Goal: Task Accomplishment & Management: Complete application form

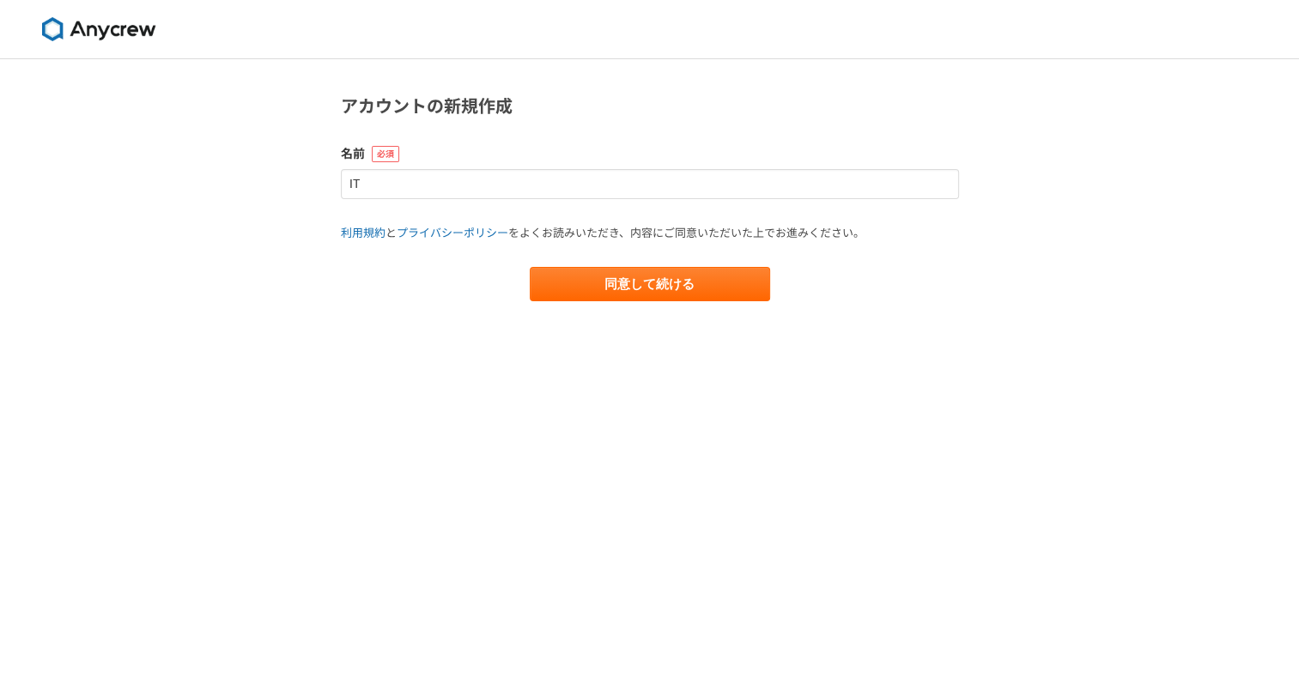
type input "IT"
click at [530, 267] on button "同意して続ける" at bounding box center [650, 284] width 240 height 34
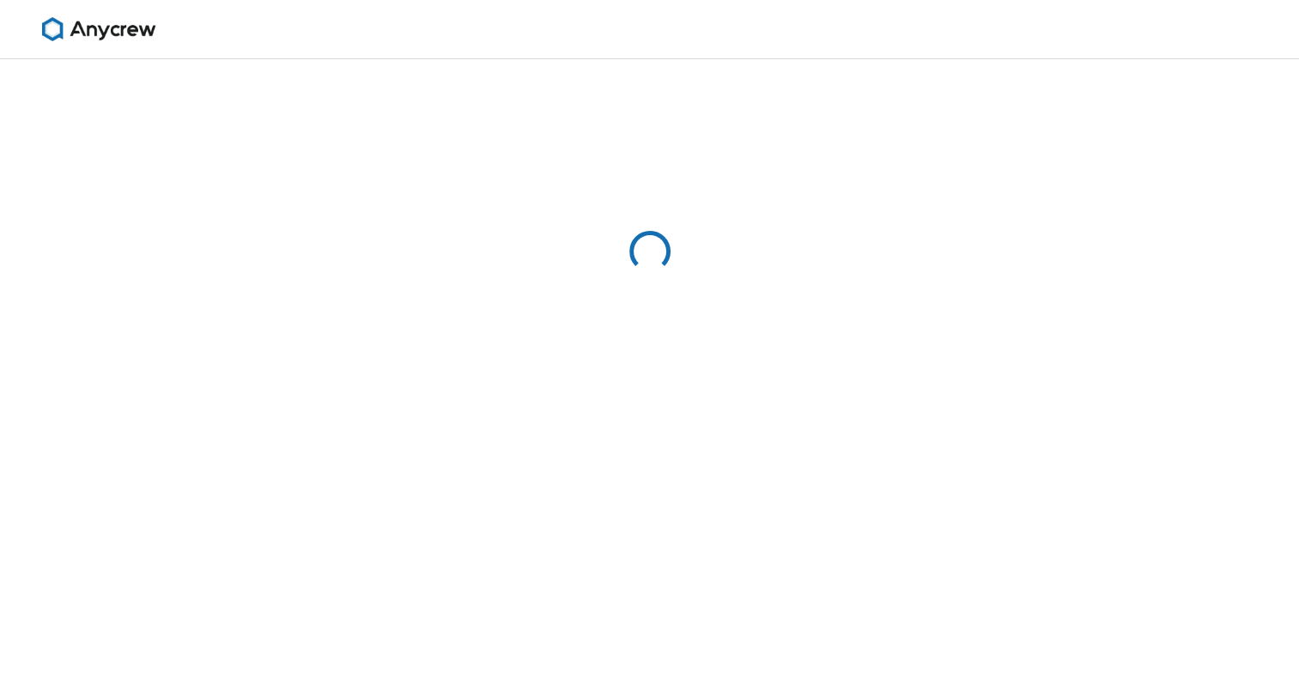
select select "13"
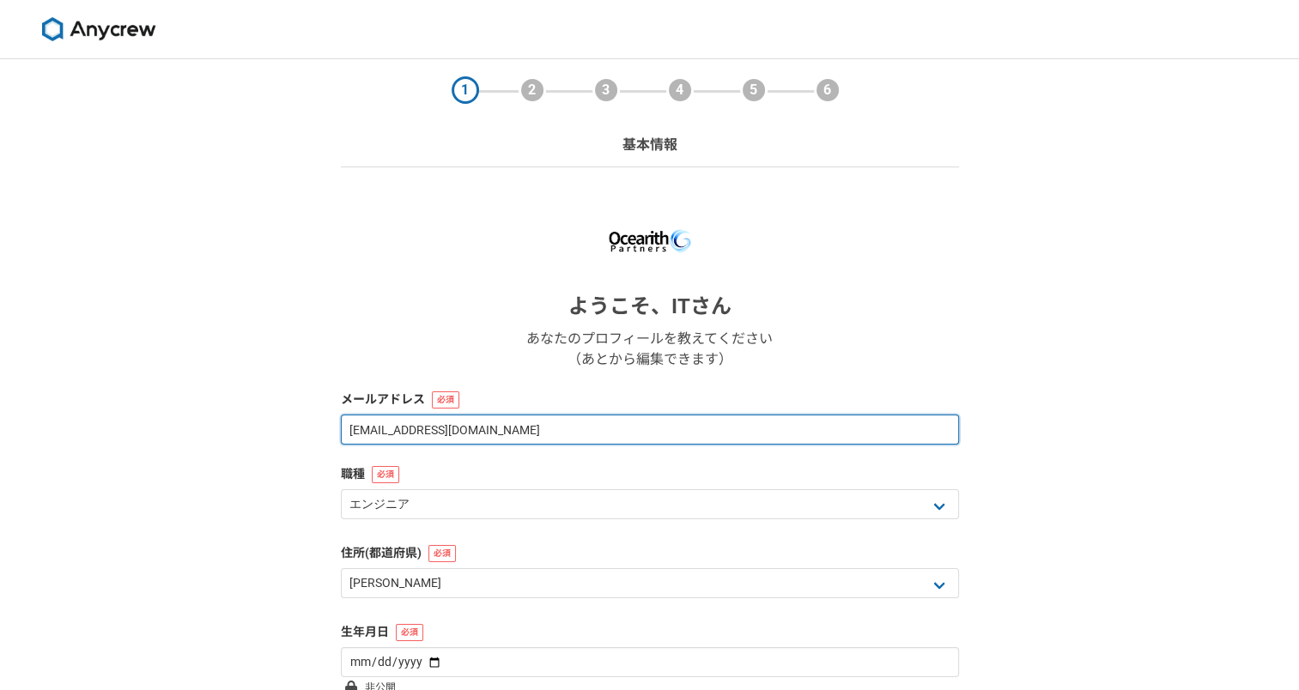
drag, startPoint x: 539, startPoint y: 425, endPoint x: 210, endPoint y: 400, distance: 330.6
click at [210, 400] on div "1 2 3 4 5 6 基本情報 ようこそ、 IT さん あなたのプロフィールを教えてください （あとから編集できます） メールアドレス [EMAIL_ADD…" at bounding box center [649, 457] width 1299 height 797
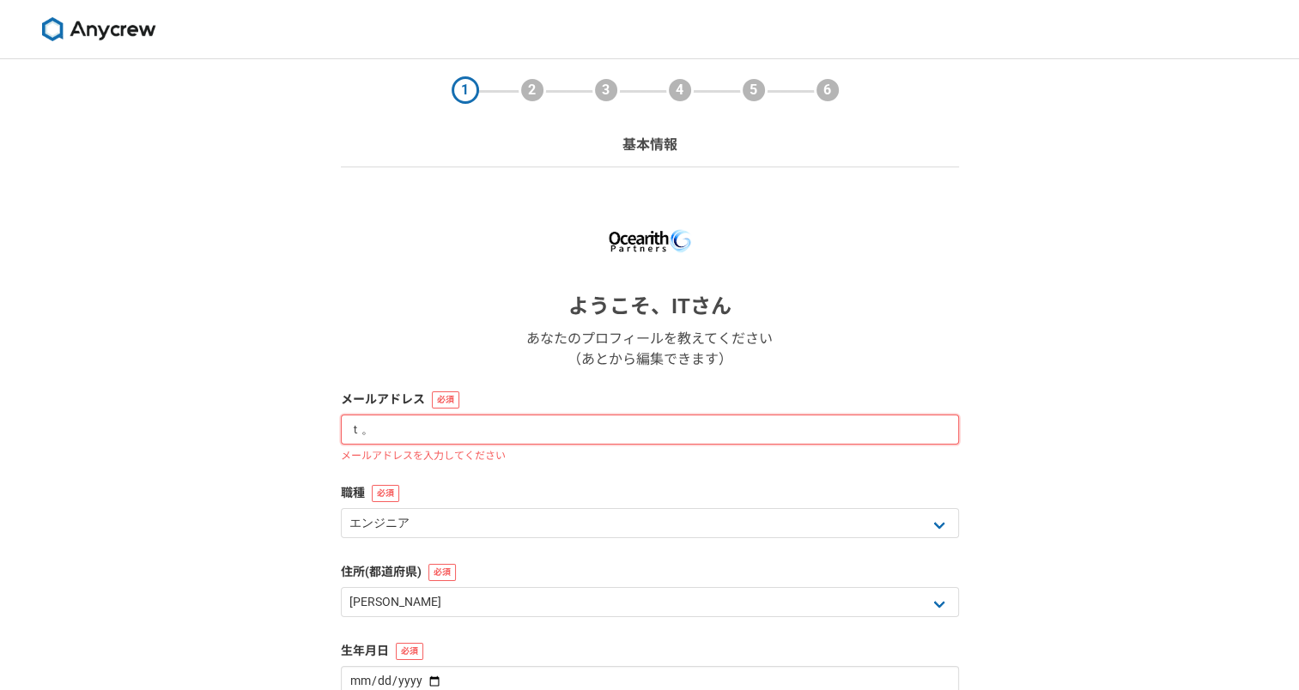
type input "ｔ"
type input "[EMAIL_ADDRESS][PERSON_NAME][DOMAIN_NAME]"
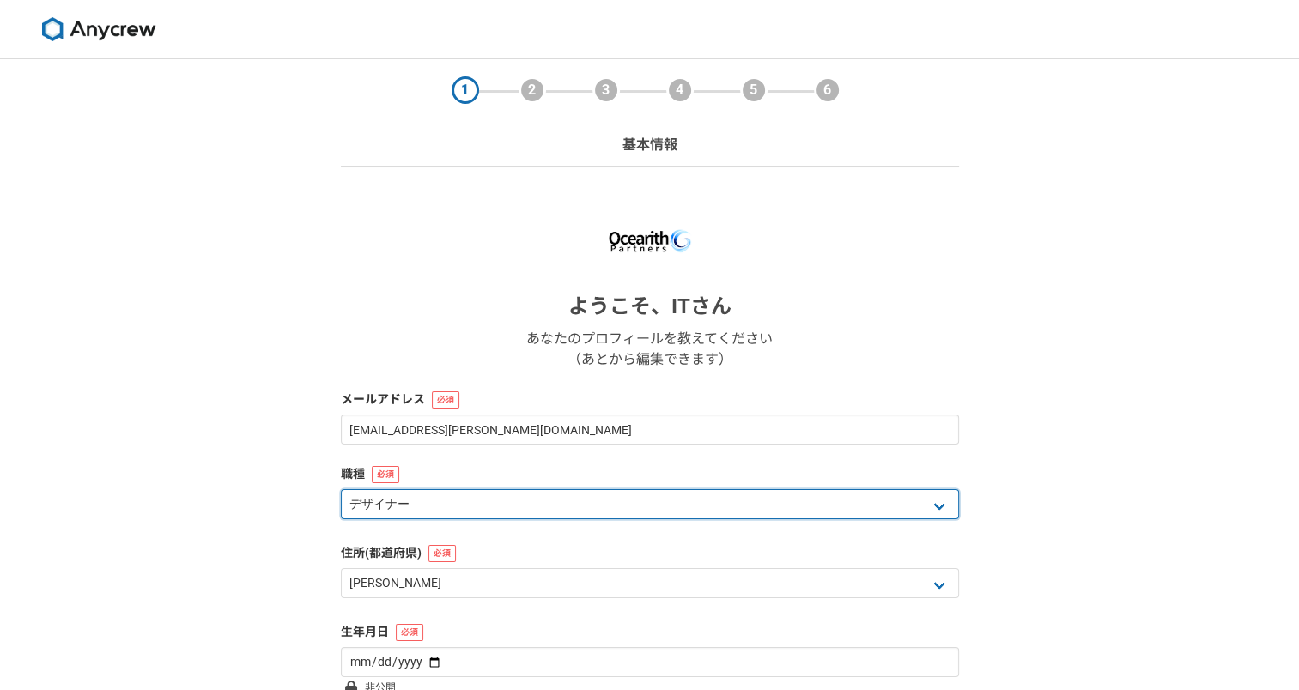
select select "1"
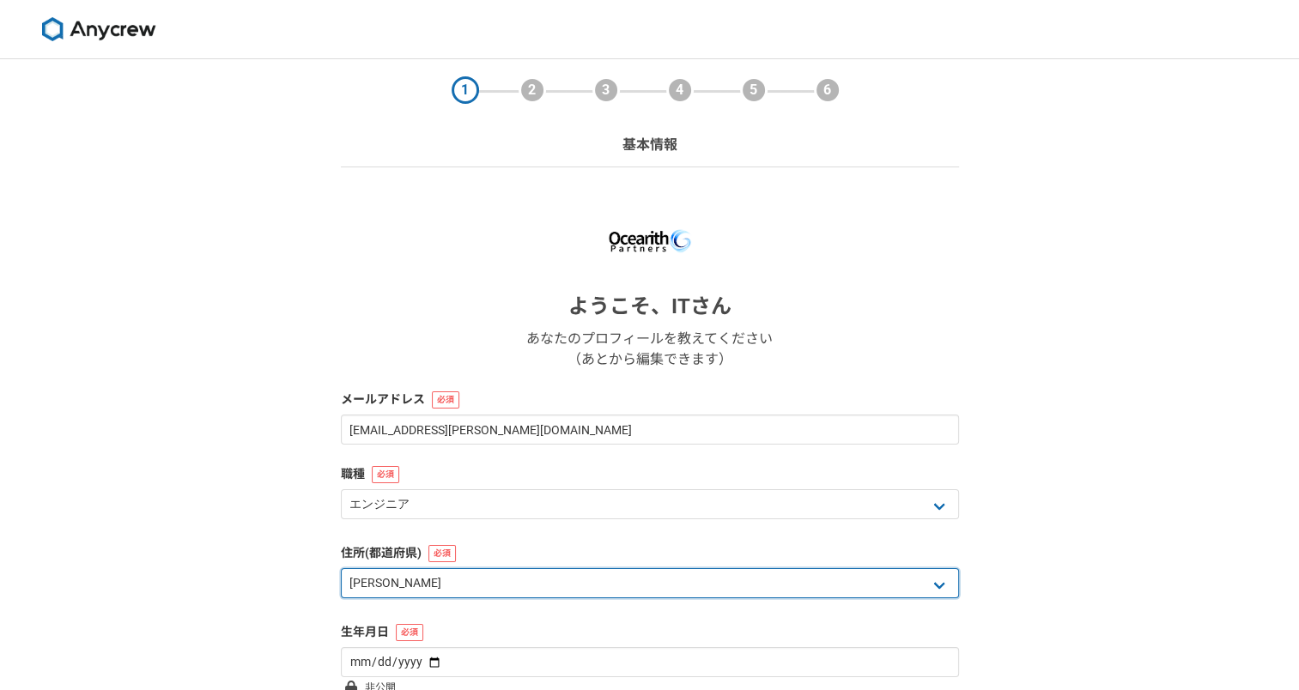
select select "14"
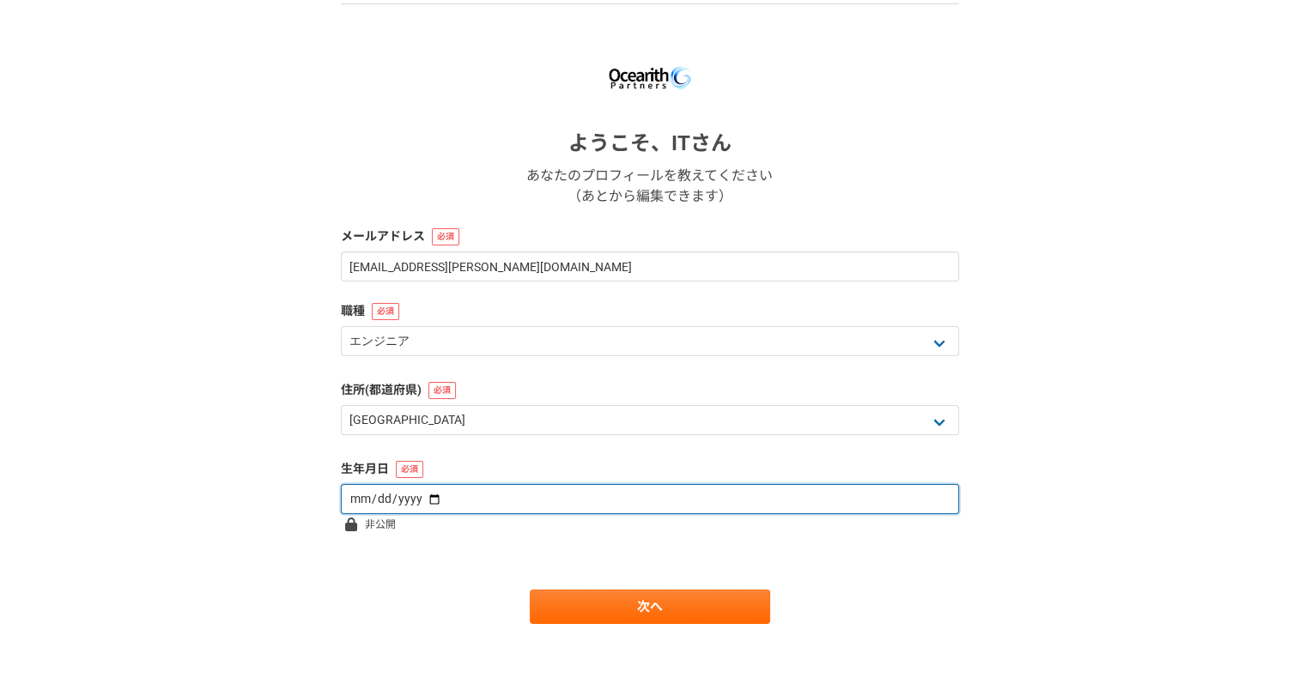
scroll to position [165, 0]
type input "[DATE]"
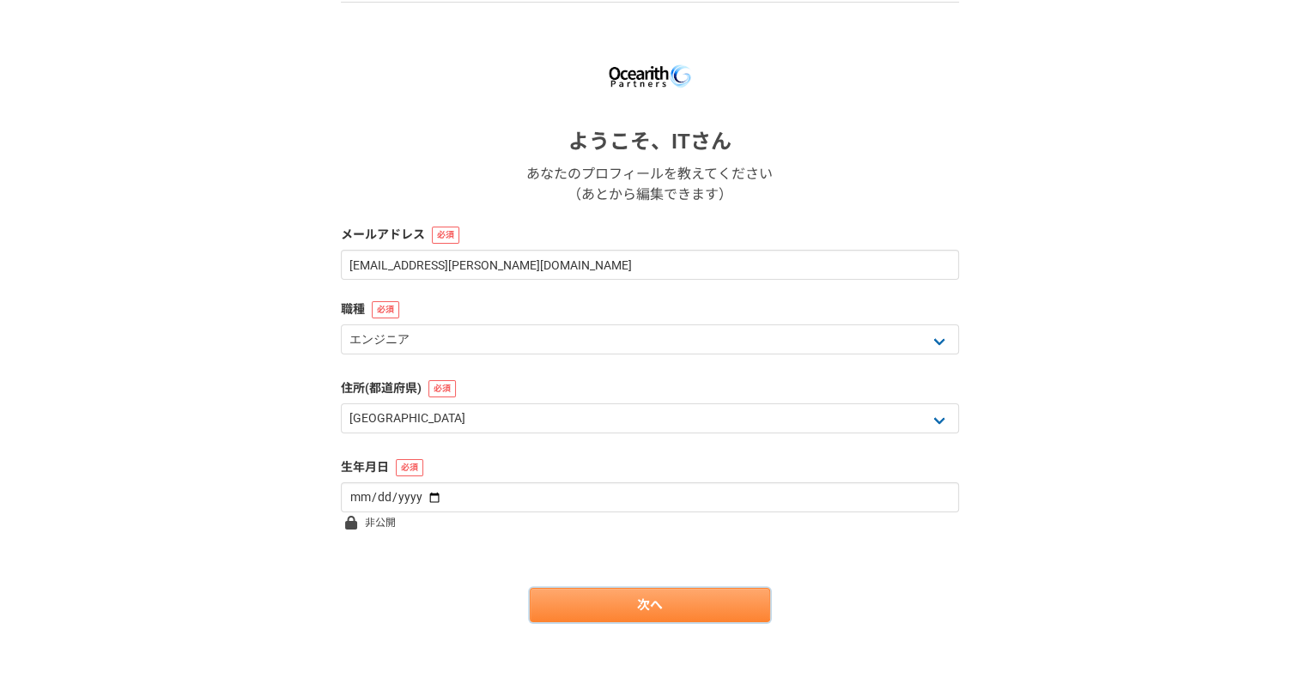
click at [683, 612] on link "次へ" at bounding box center [650, 605] width 240 height 34
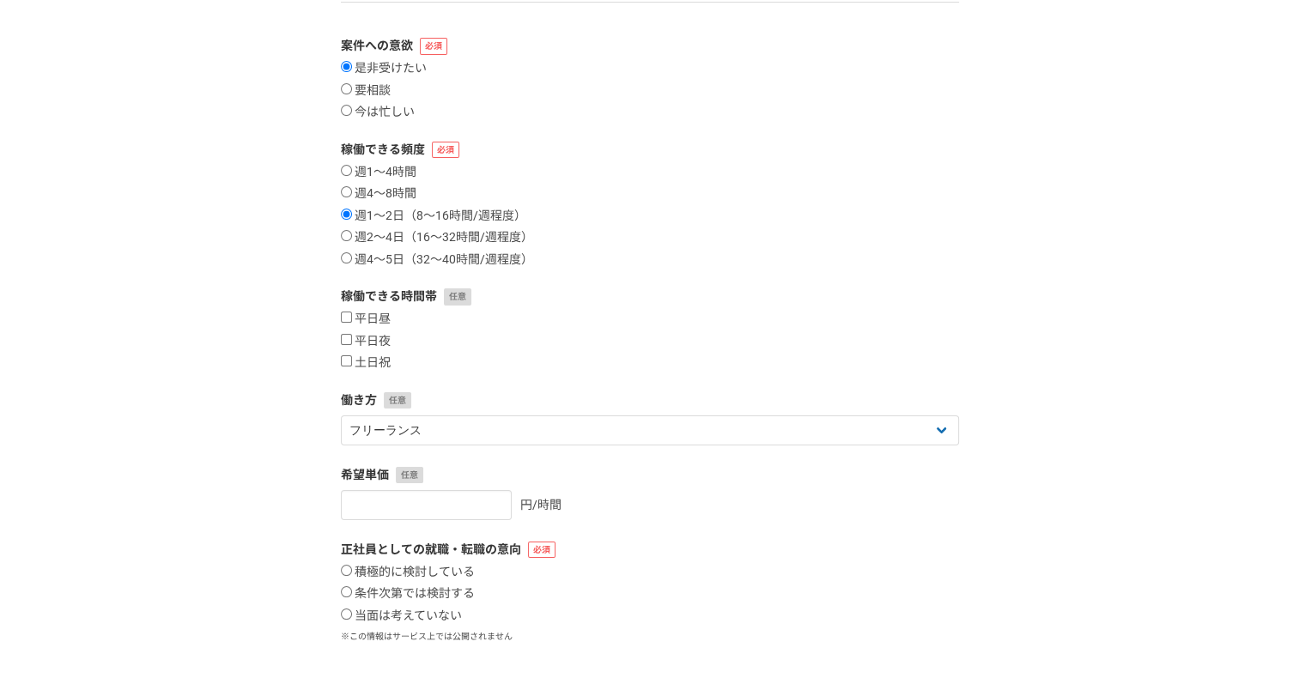
scroll to position [0, 0]
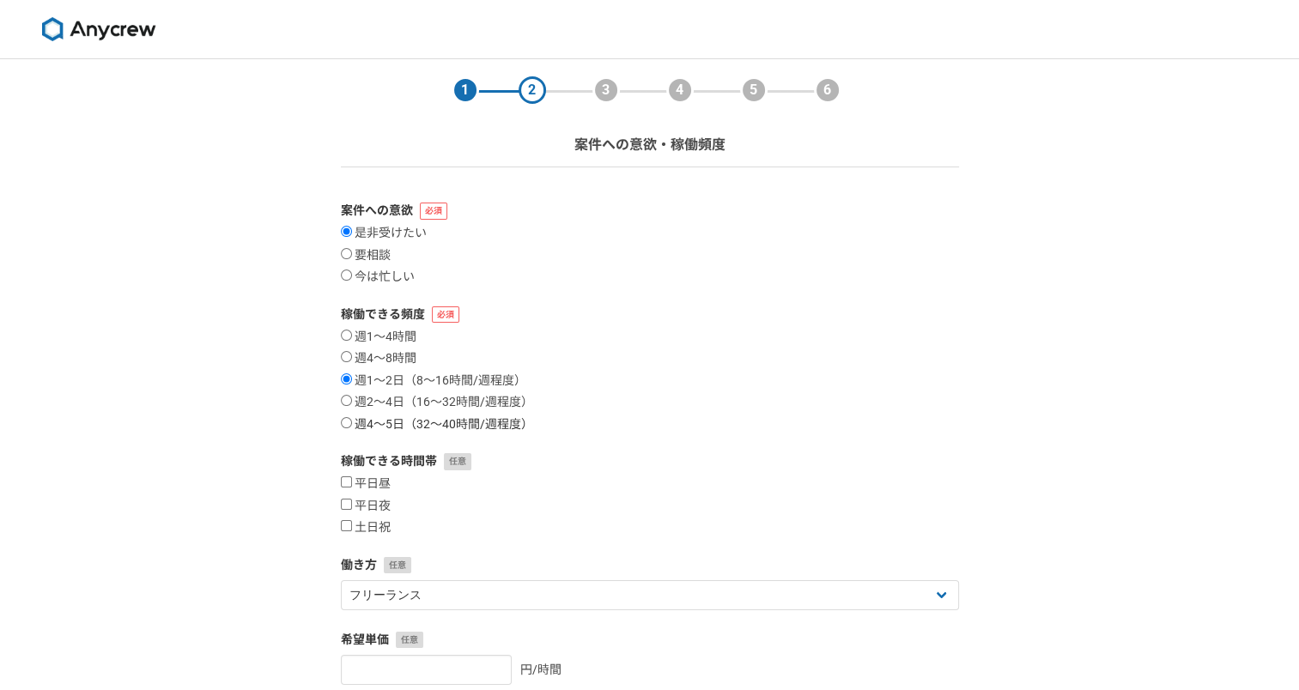
click at [381, 422] on label "週4〜5日（32〜40時間/週程度）" at bounding box center [437, 424] width 192 height 15
click at [352, 422] on input "週4〜5日（32〜40時間/週程度）" at bounding box center [346, 422] width 11 height 11
radio input "true"
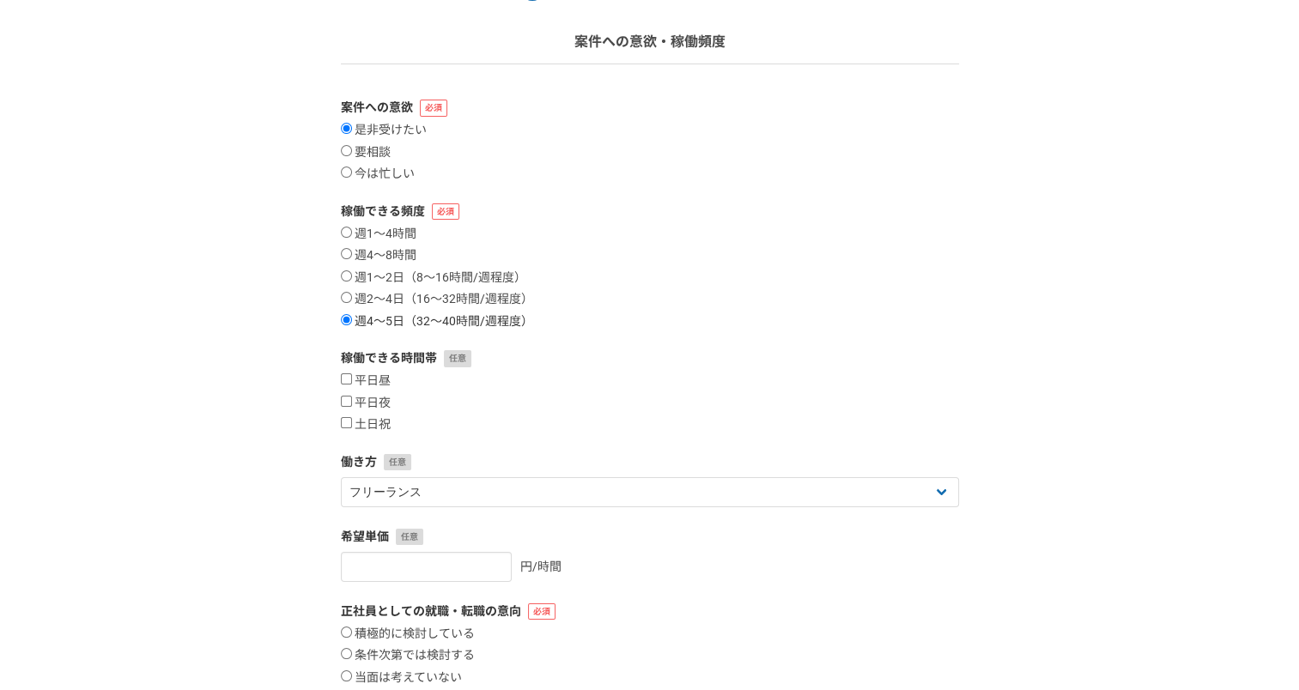
scroll to position [164, 0]
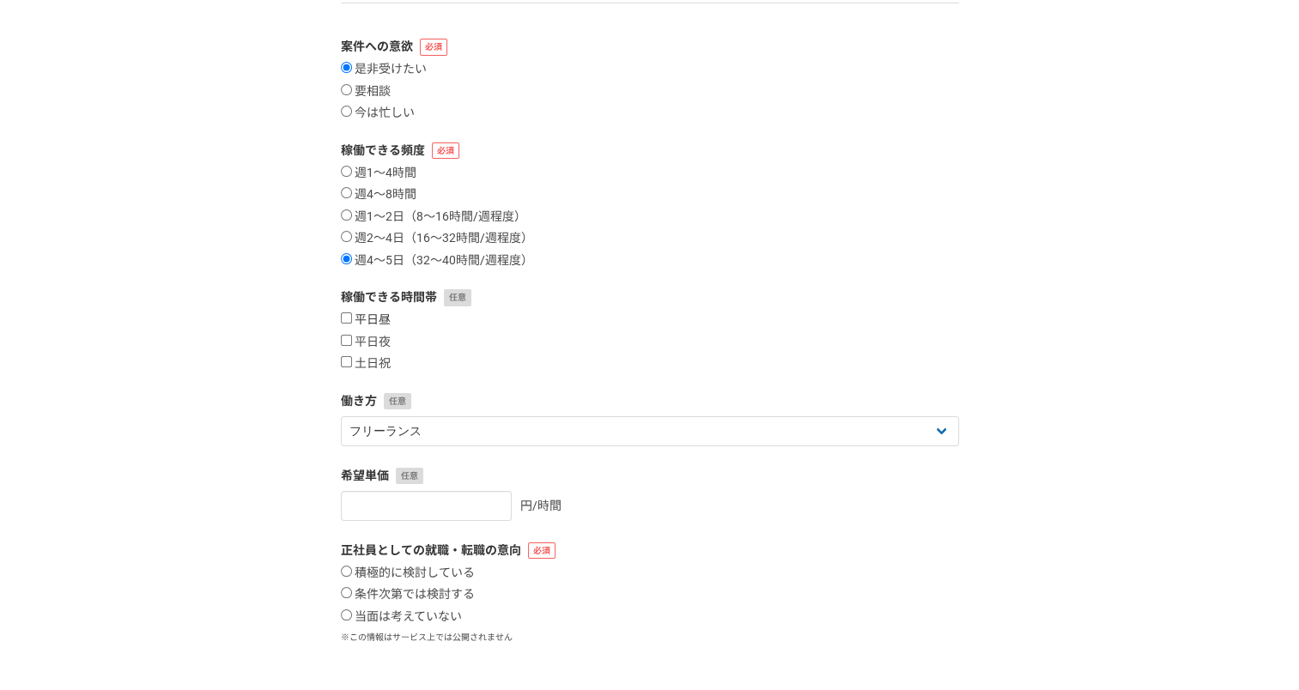
click at [377, 323] on label "平日昼" at bounding box center [366, 320] width 50 height 15
click at [352, 323] on input "平日昼" at bounding box center [346, 318] width 11 height 11
checkbox input "true"
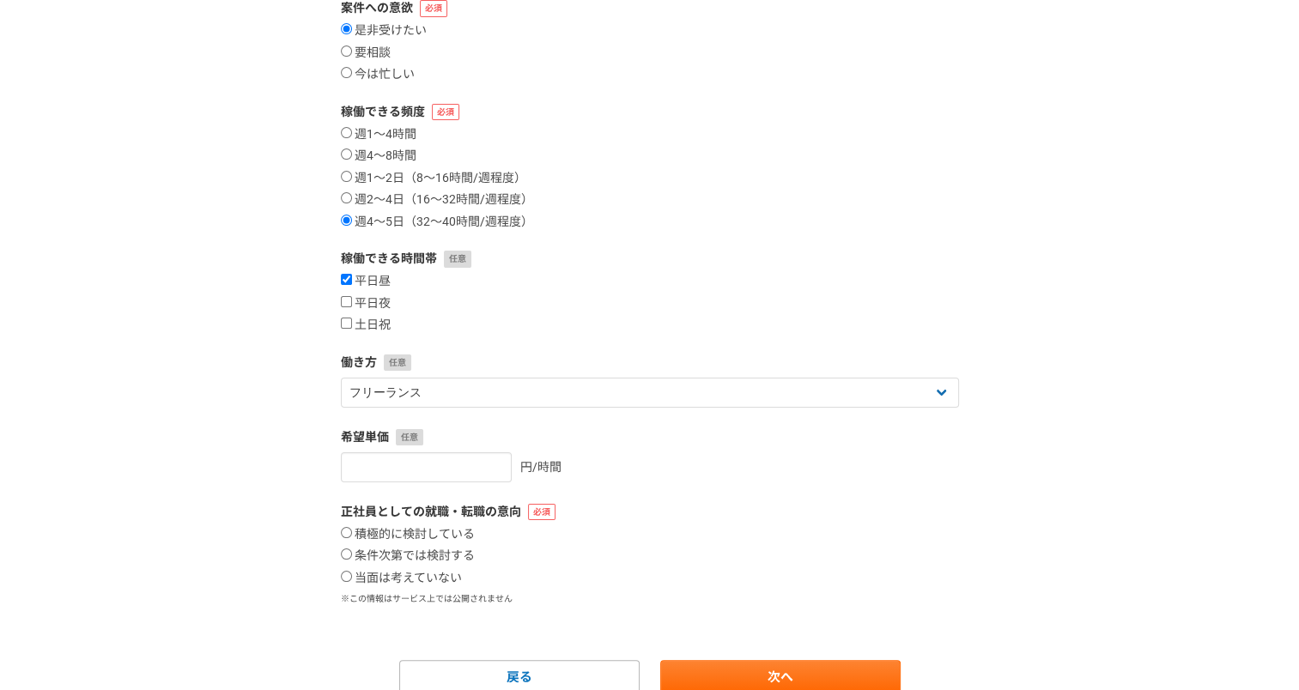
scroll to position [235, 0]
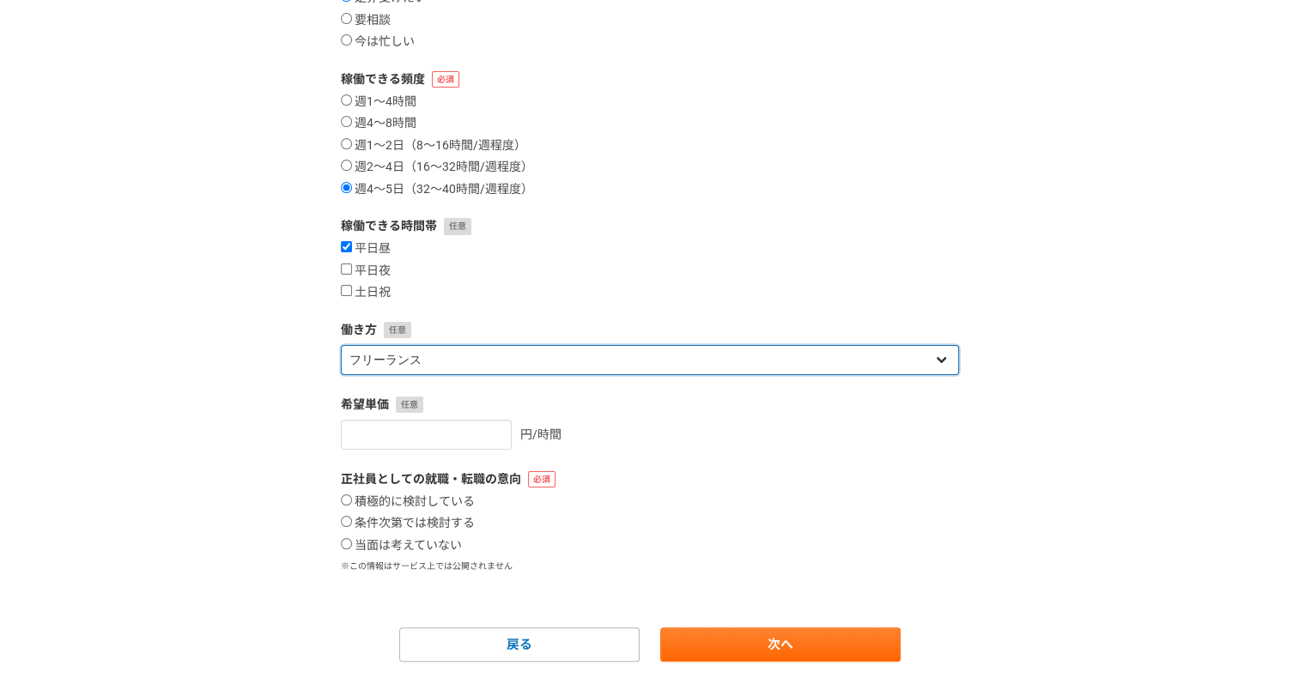
click at [457, 366] on select "フリーランス 副業 その他" at bounding box center [650, 360] width 618 height 30
click at [448, 373] on select "フリーランス 副業 その他" at bounding box center [650, 360] width 618 height 30
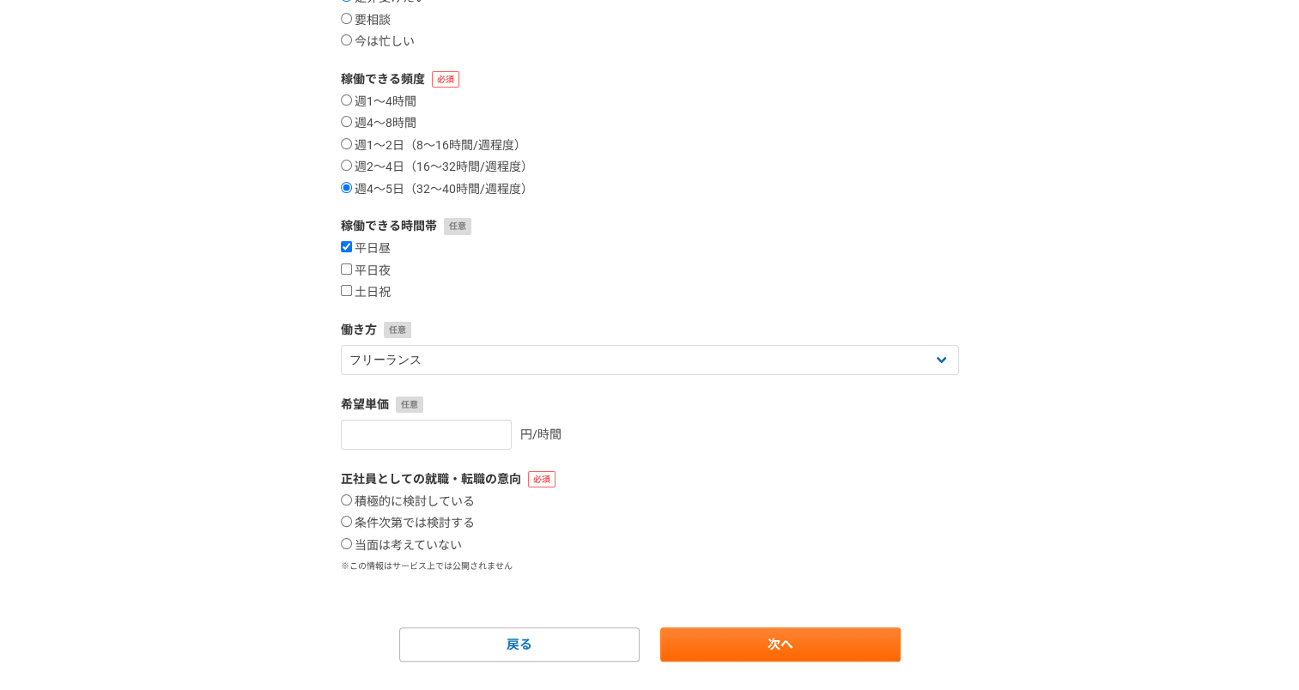
click at [415, 417] on div "希望単価 円/時間" at bounding box center [650, 423] width 618 height 54
click at [416, 450] on form "案件への意欲 是非受けたい 要相談 今は忙しい 稼働できる頻度 週1〜4時間 週4〜8時間 週1〜2日（8〜16時間/週程度） 週2〜4日（16〜32時間/週…" at bounding box center [650, 314] width 618 height 695
click at [431, 442] on input "5" at bounding box center [426, 435] width 171 height 30
type input "5000"
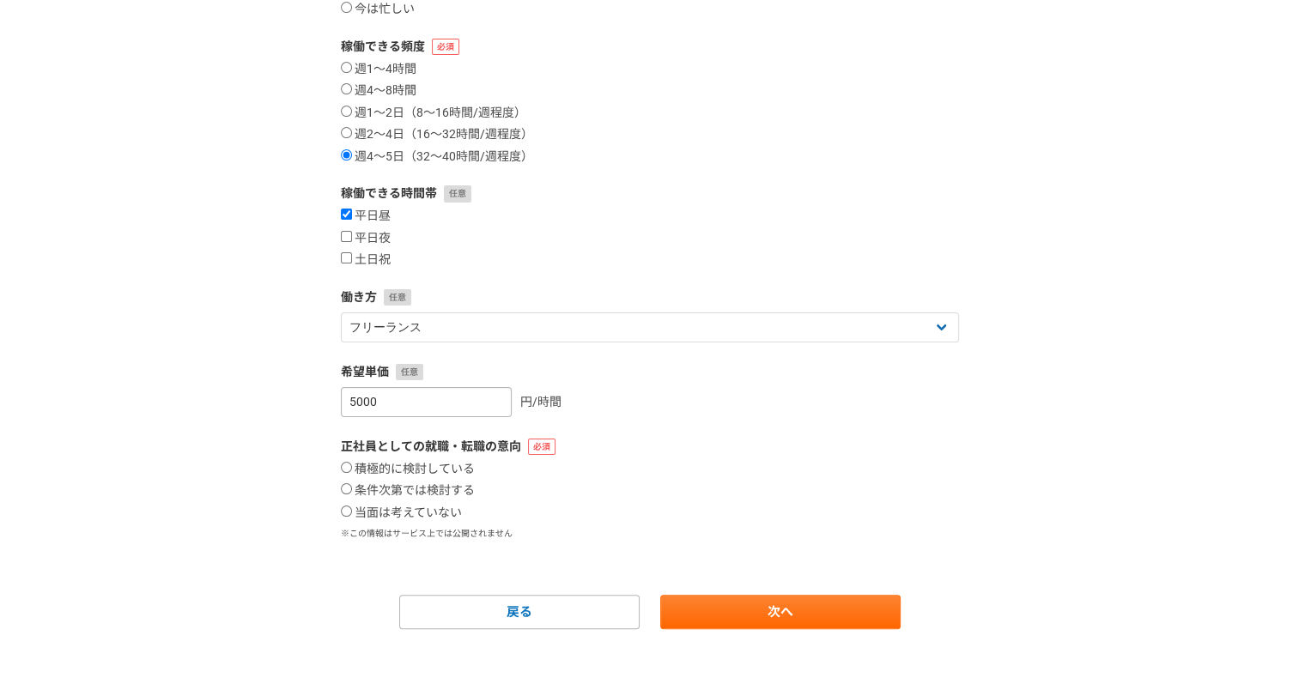
scroll to position [275, 0]
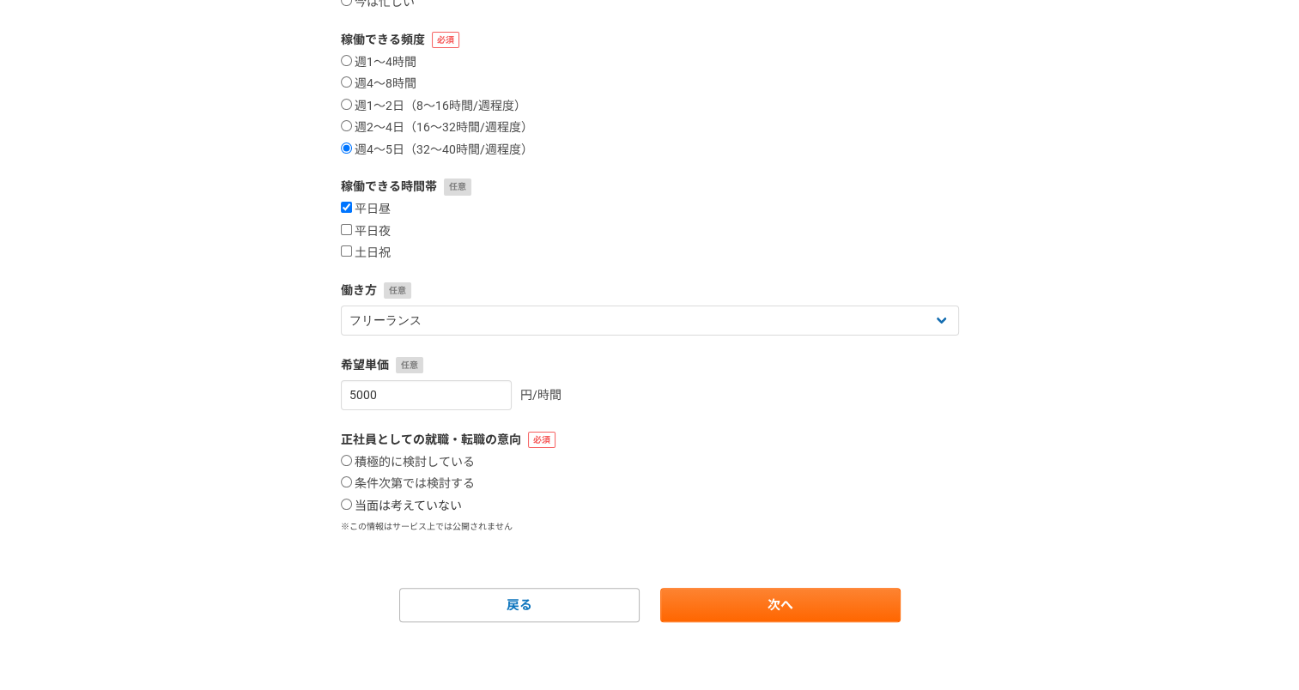
click at [392, 507] on label "当面は考えていない" at bounding box center [401, 506] width 121 height 15
click at [352, 507] on input "当面は考えていない" at bounding box center [346, 504] width 11 height 11
radio input "true"
click at [699, 607] on link "次へ" at bounding box center [780, 605] width 240 height 34
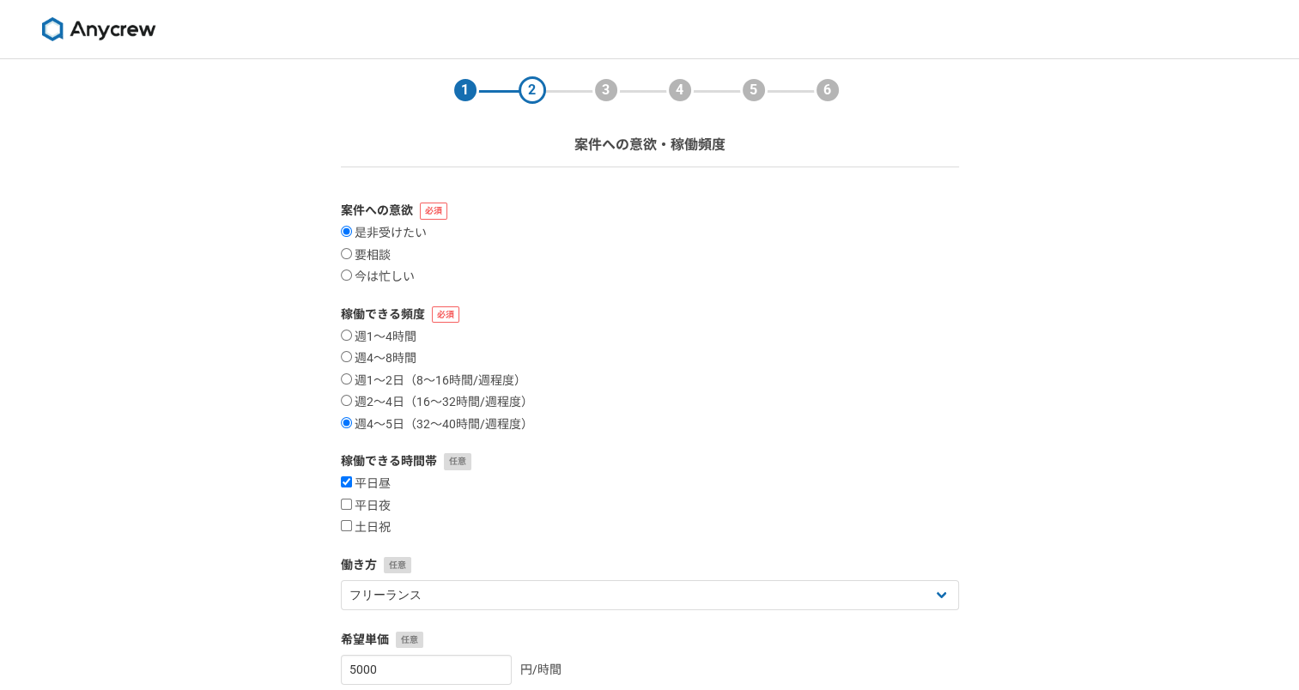
select select
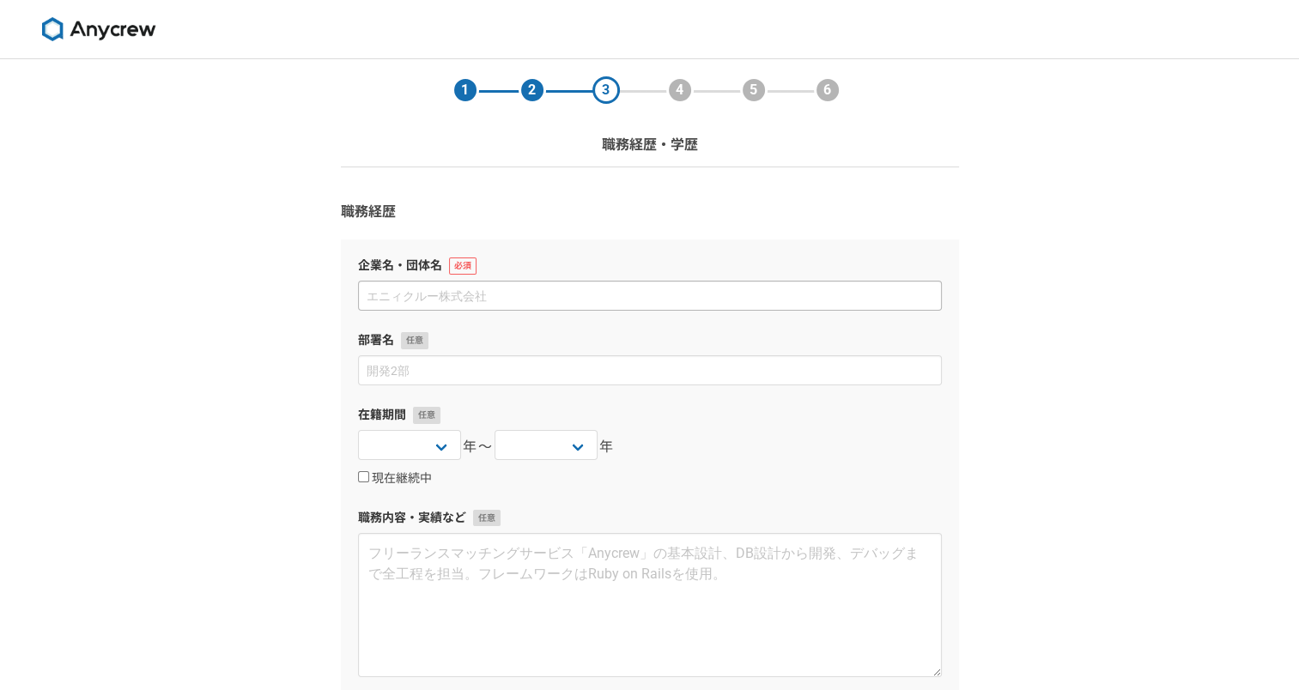
drag, startPoint x: 473, startPoint y: 277, endPoint x: 473, endPoint y: 287, distance: 9.4
click at [473, 287] on div "企業名・団体名" at bounding box center [650, 284] width 584 height 54
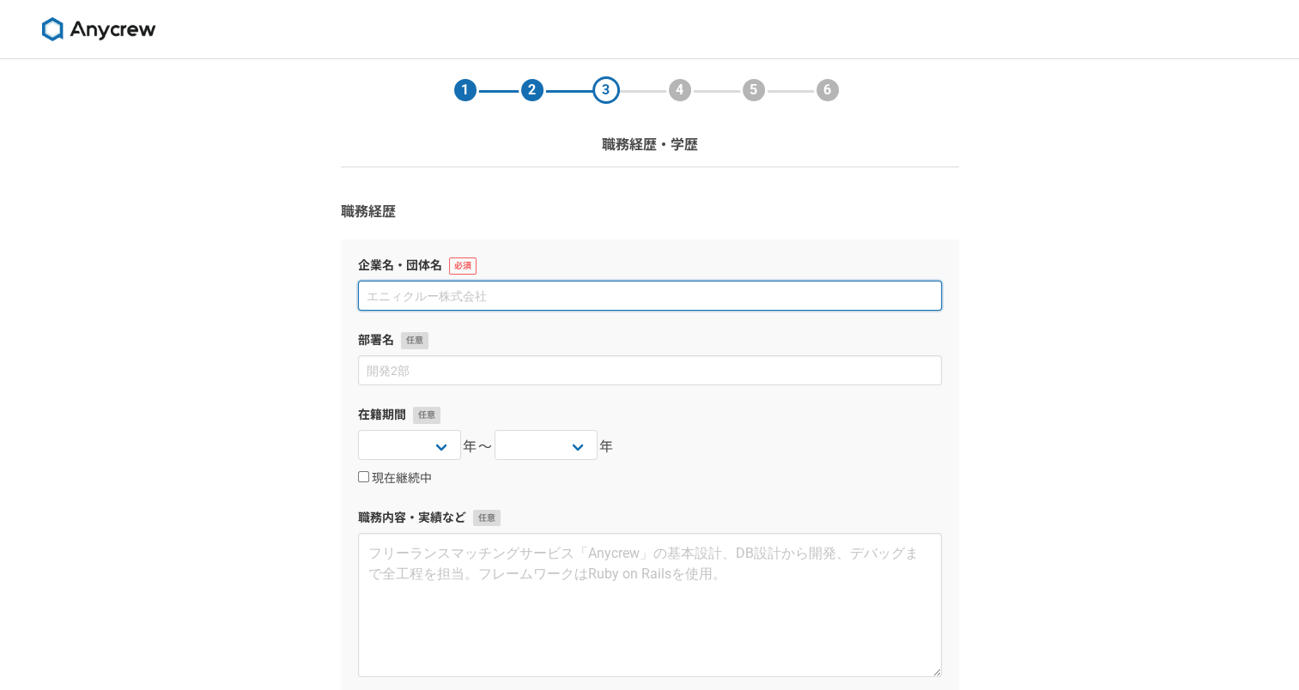
click at [473, 287] on input at bounding box center [650, 296] width 584 height 30
type input "株式会社ビジョン・コンサルティング"
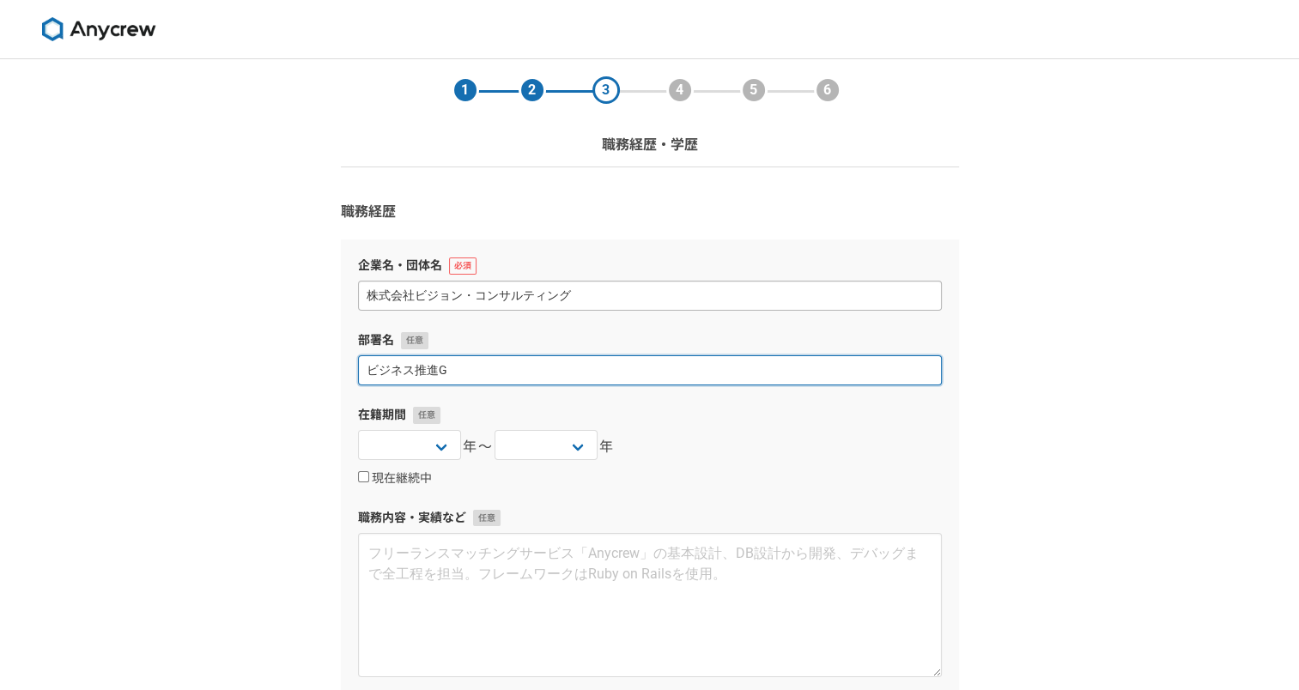
type input "ビジネス推進G"
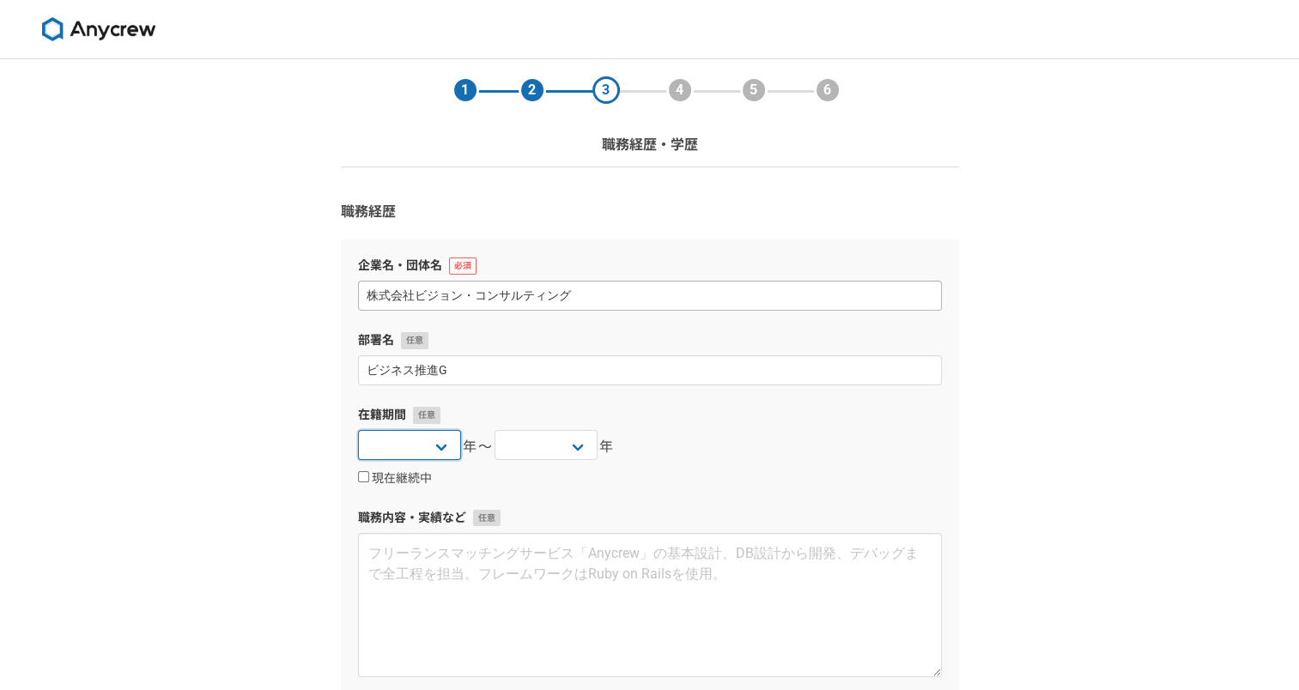
select select "2025"
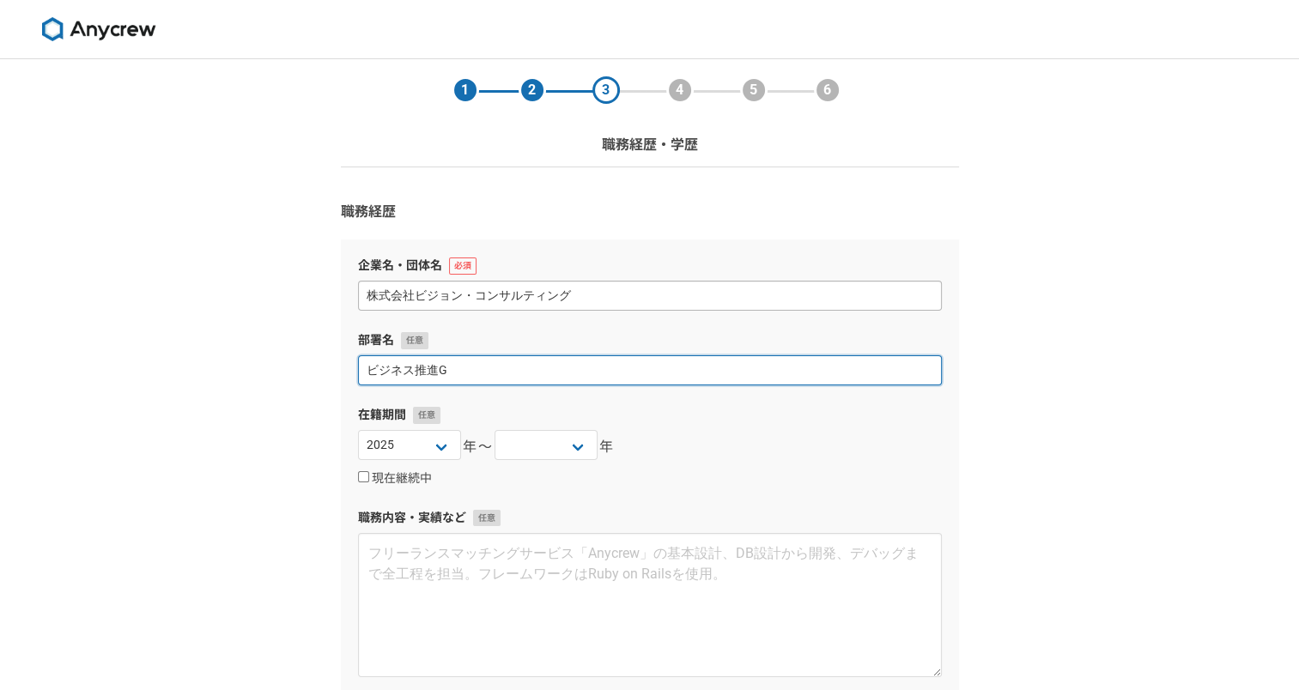
type input "ビジネス推進G"
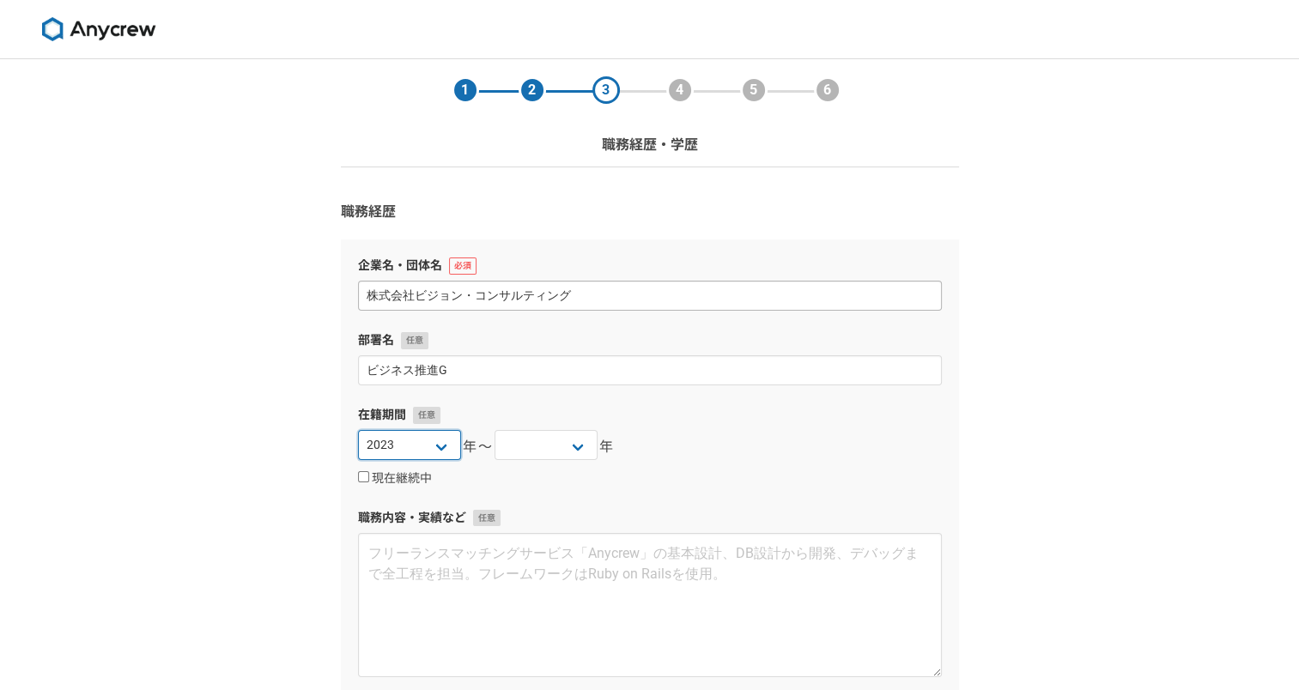
select select "2019"
select select "2022"
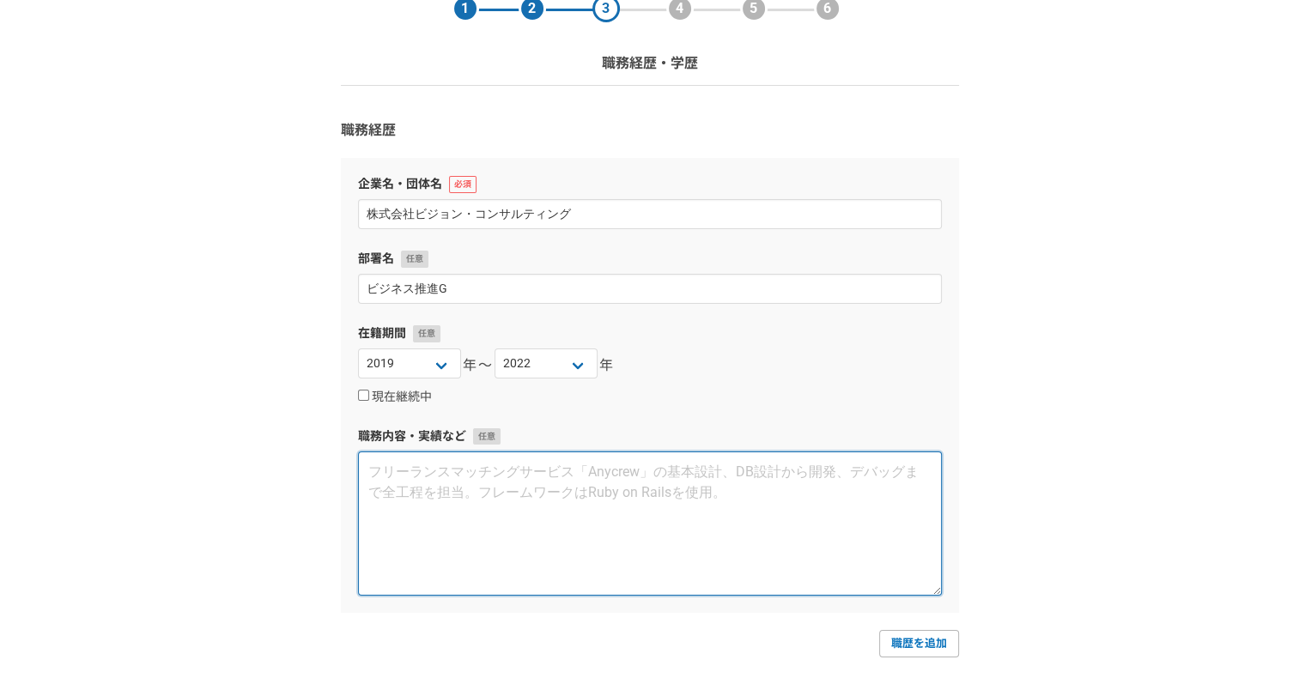
scroll to position [89, 0]
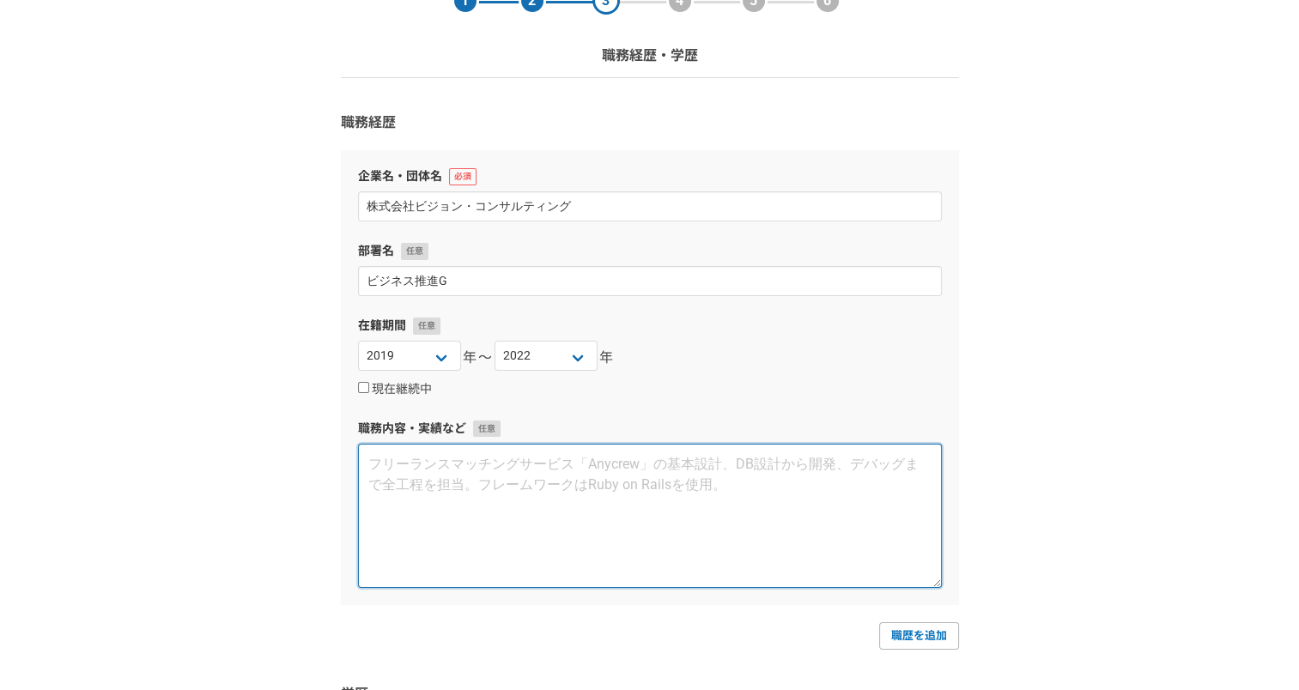
paste textarea "【概要】 新規および既存営業に携わる。 海外展開に向けた国外拠点設立PJでは、米国の見込顧客に対して営業活動を実施。 その後首都圏を除く全国の営業責任者に就任…"
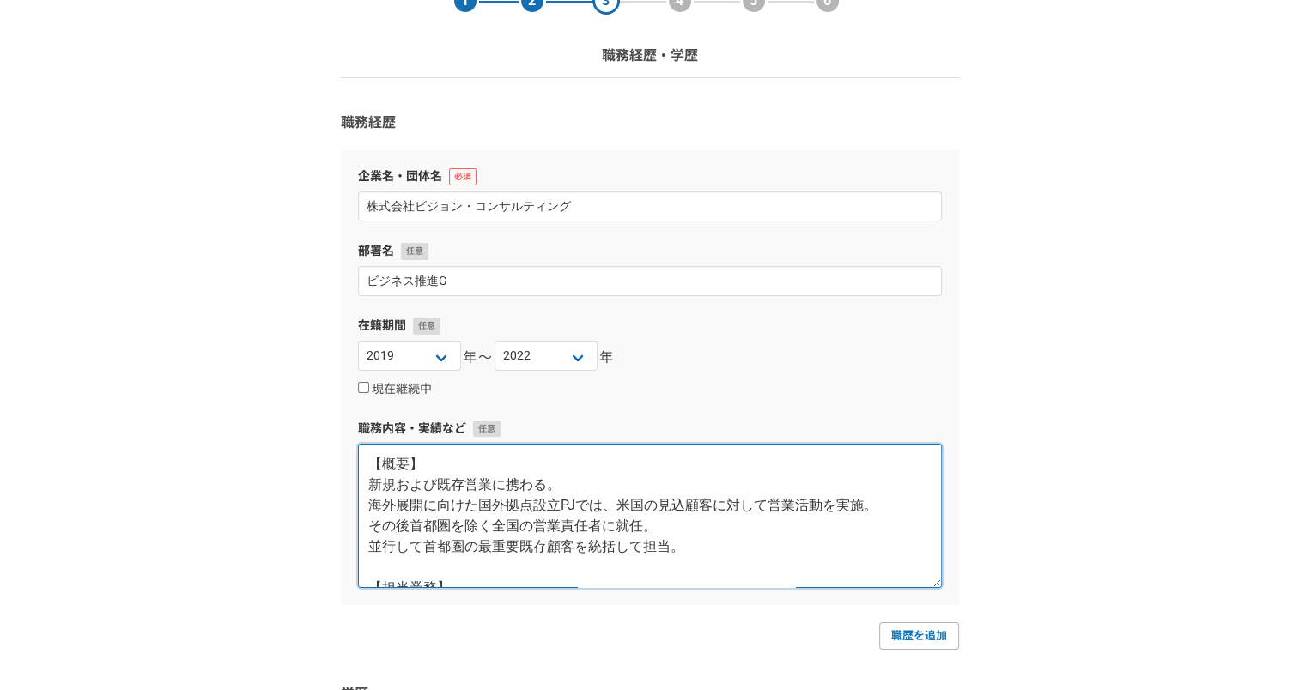
scroll to position [258, 0]
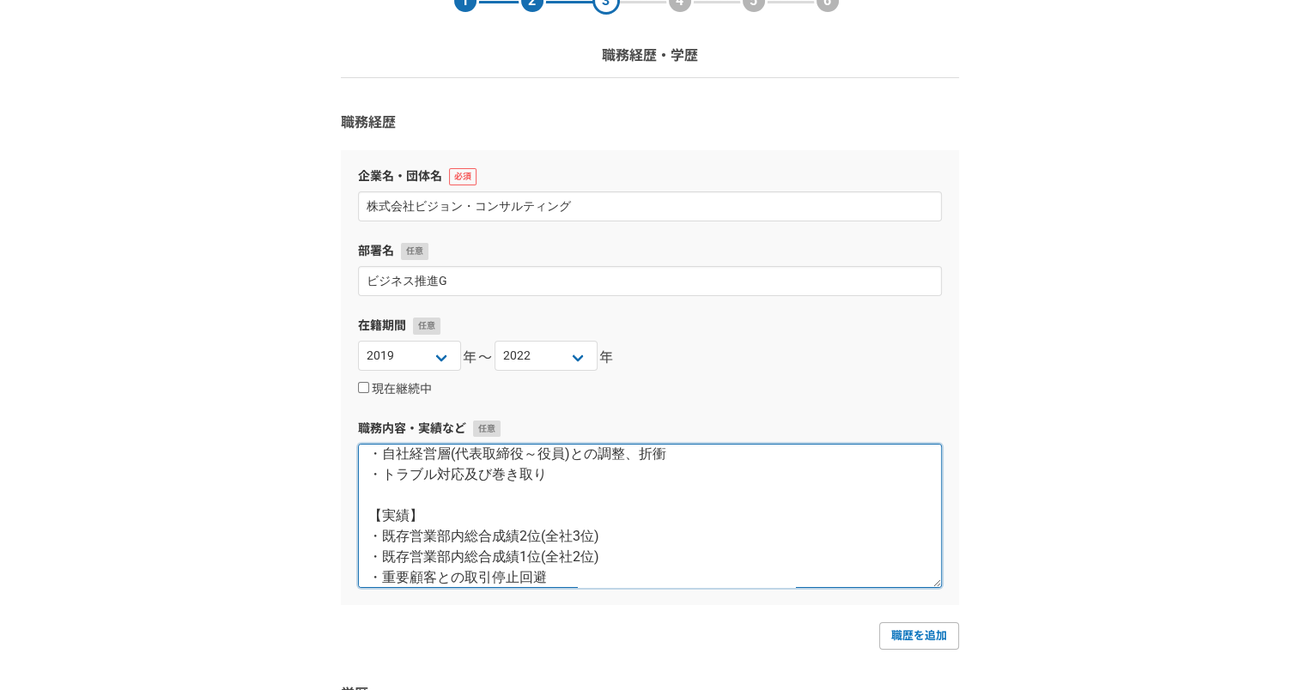
type textarea "【概要】 新規および既存営業に携わる。 海外展開に向けた国外拠点設立PJでは、米国の見込顧客に対して営業活動を実施。 その後首都圏を除く全国の営業責任者に就任…"
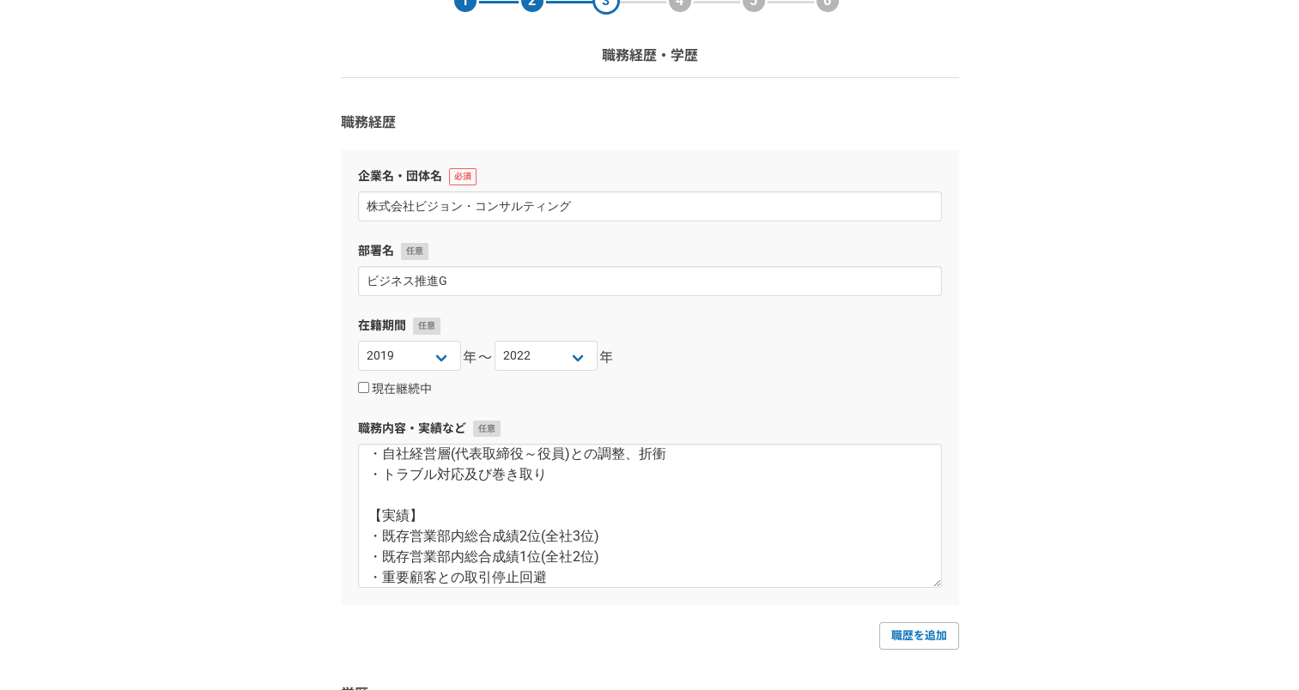
click at [808, 402] on div "企業名・団体名 株式会社ビジョン・コンサルティング 部署名 ビジネス推進G 在籍期間 [DATE] [DATE] [DATE] [DATE] [DATE] […" at bounding box center [650, 377] width 618 height 454
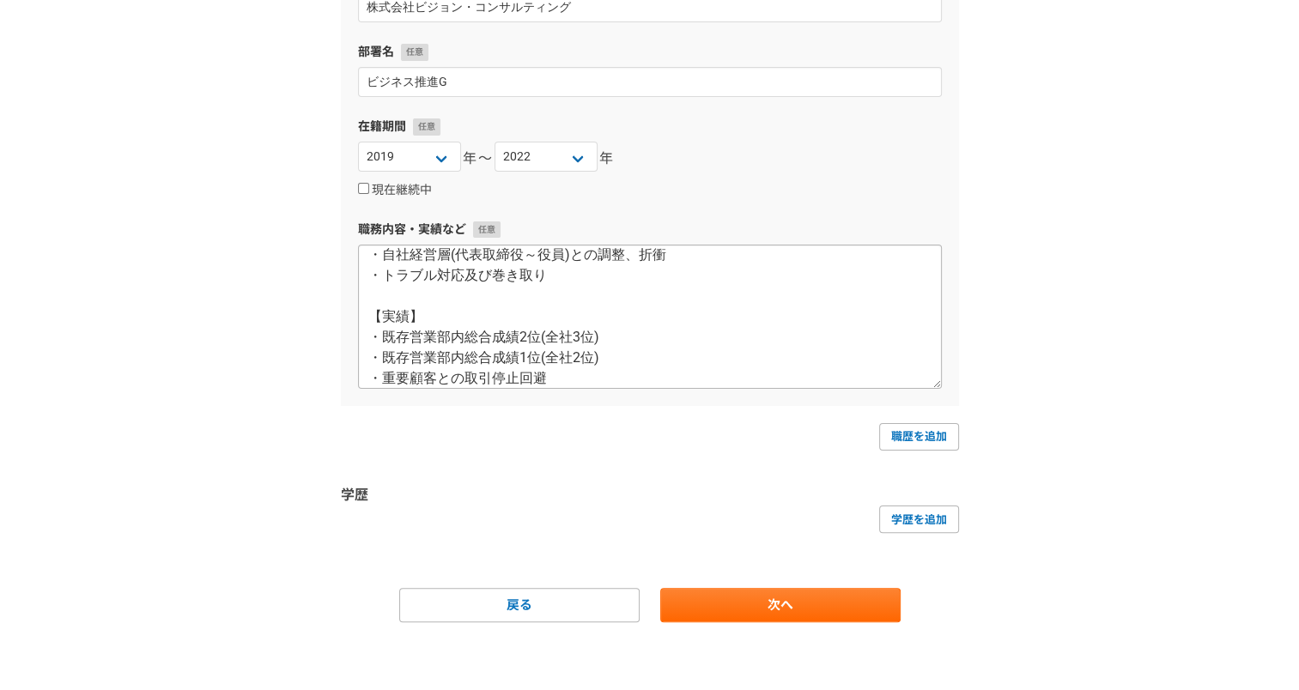
scroll to position [268, 0]
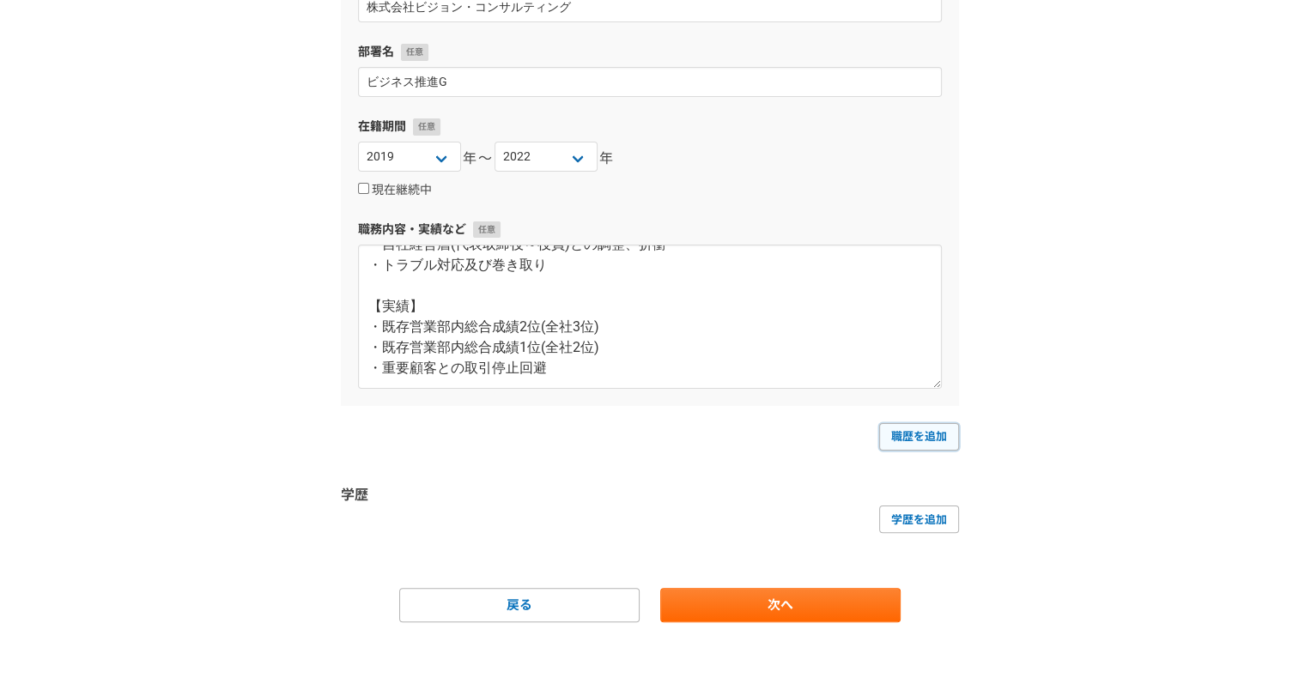
click at [903, 429] on link "職歴を追加" at bounding box center [919, 436] width 80 height 27
select select
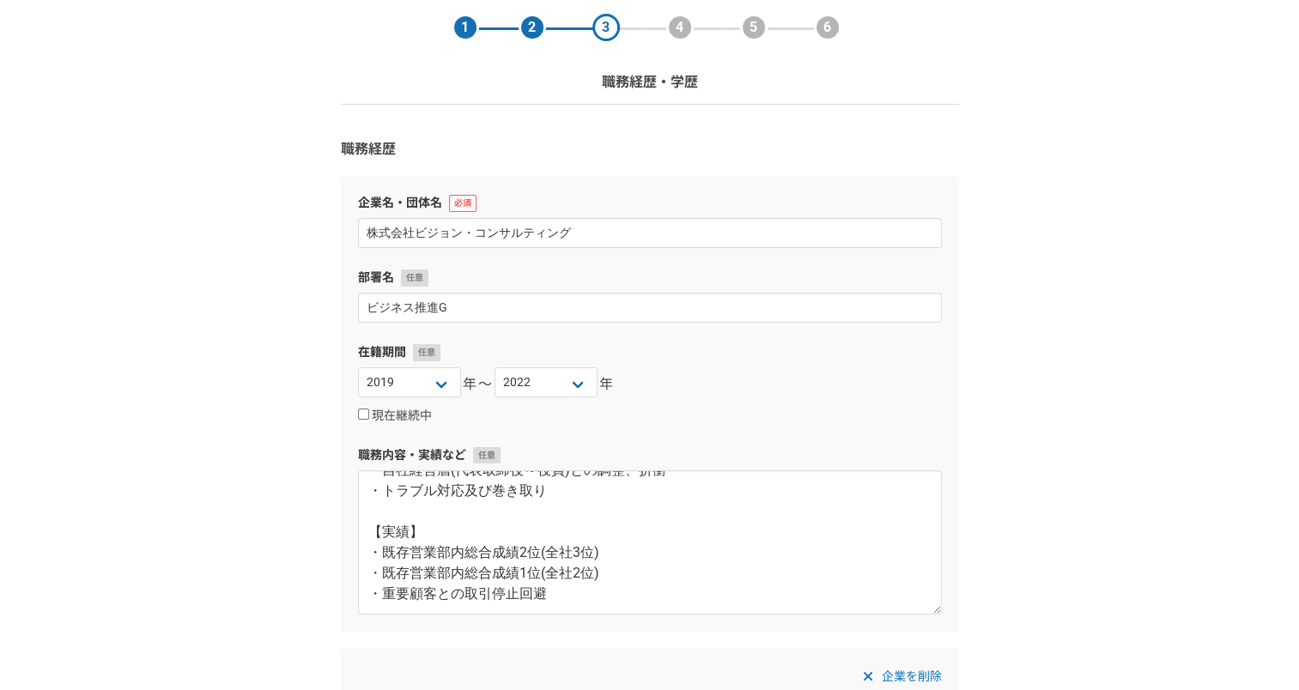
scroll to position [49, 0]
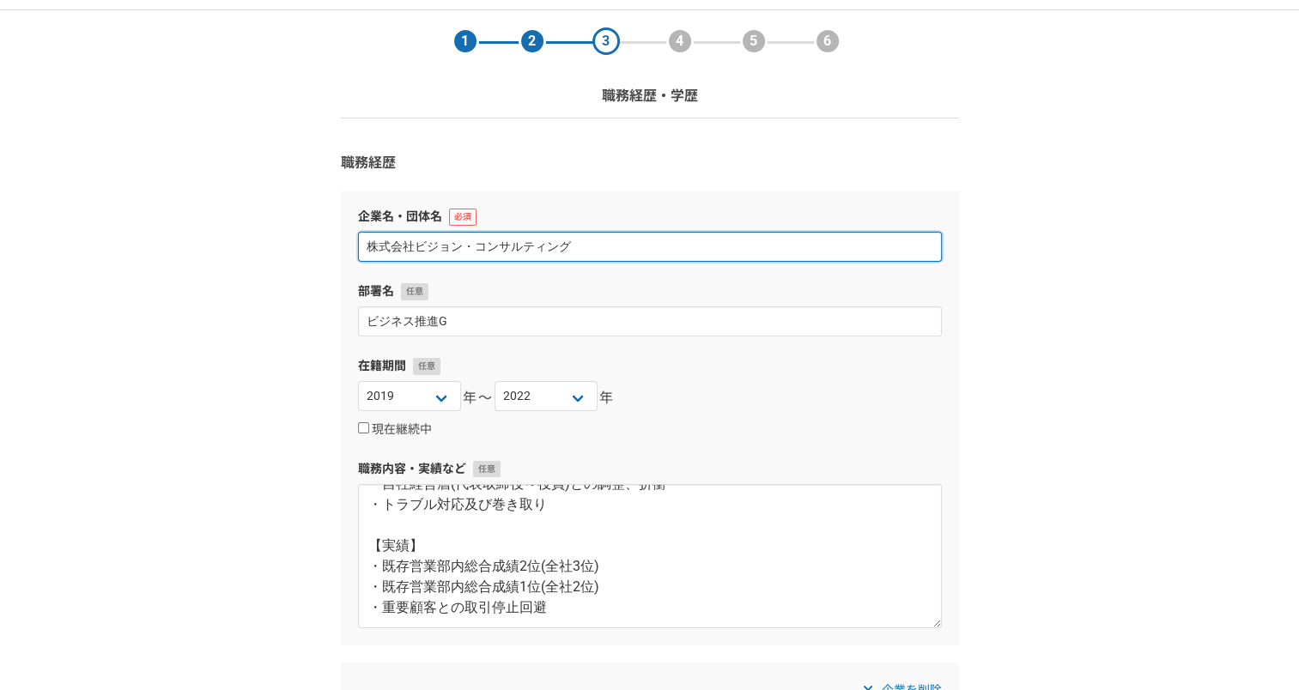
click at [556, 246] on input "株式会社ビジョン・コンサルティング" at bounding box center [650, 247] width 584 height 30
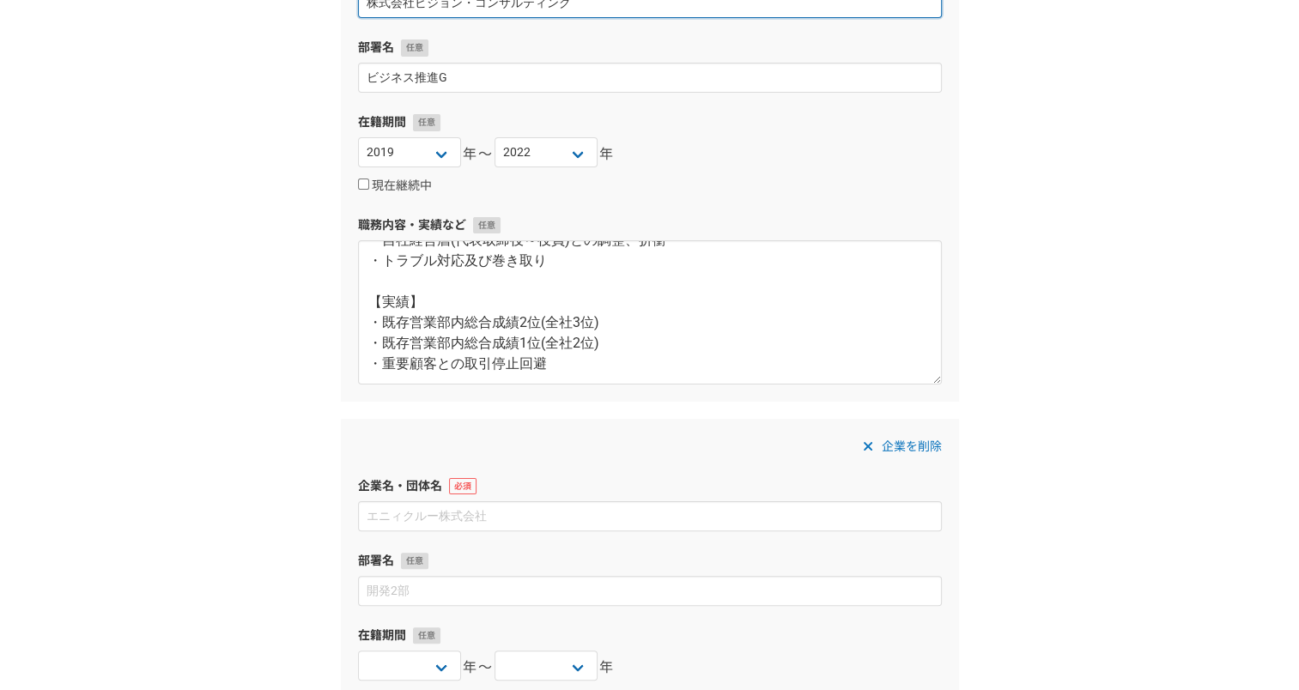
scroll to position [323, 0]
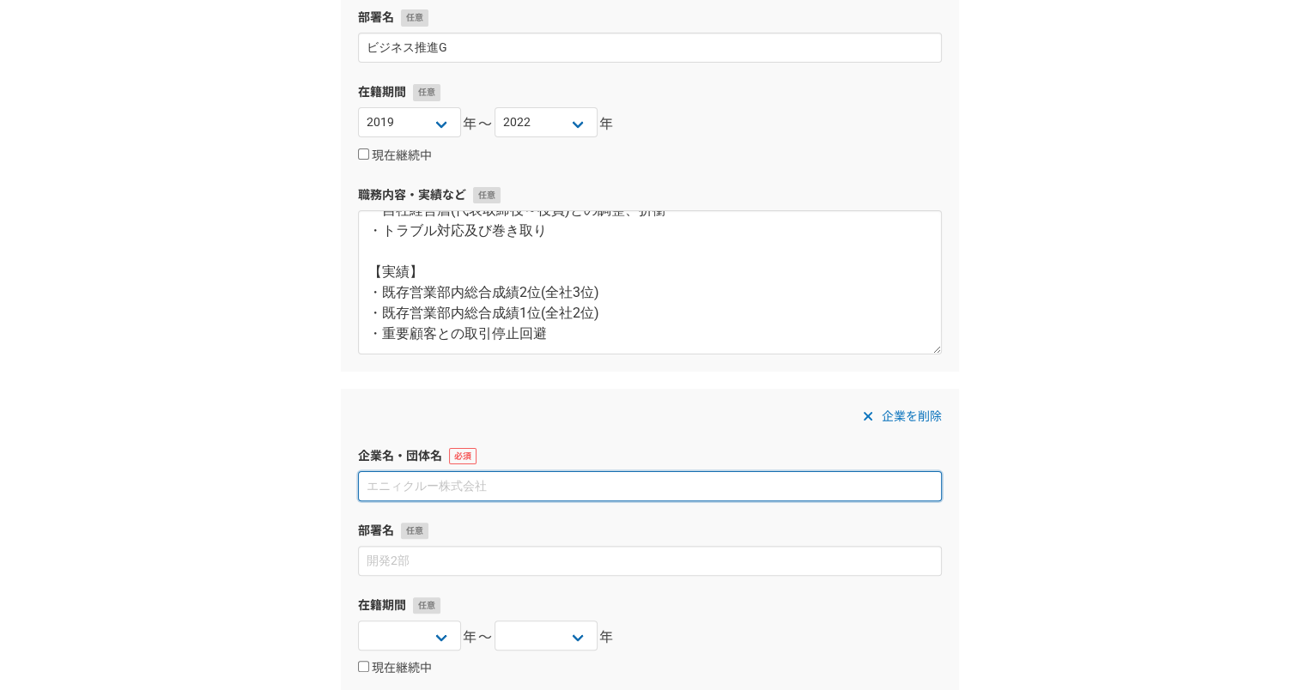
click at [553, 499] on input at bounding box center [650, 486] width 584 height 30
paste input "株式会社ビジョン・コンサルティング"
type input "株式会社ビジョン・コンサルティング"
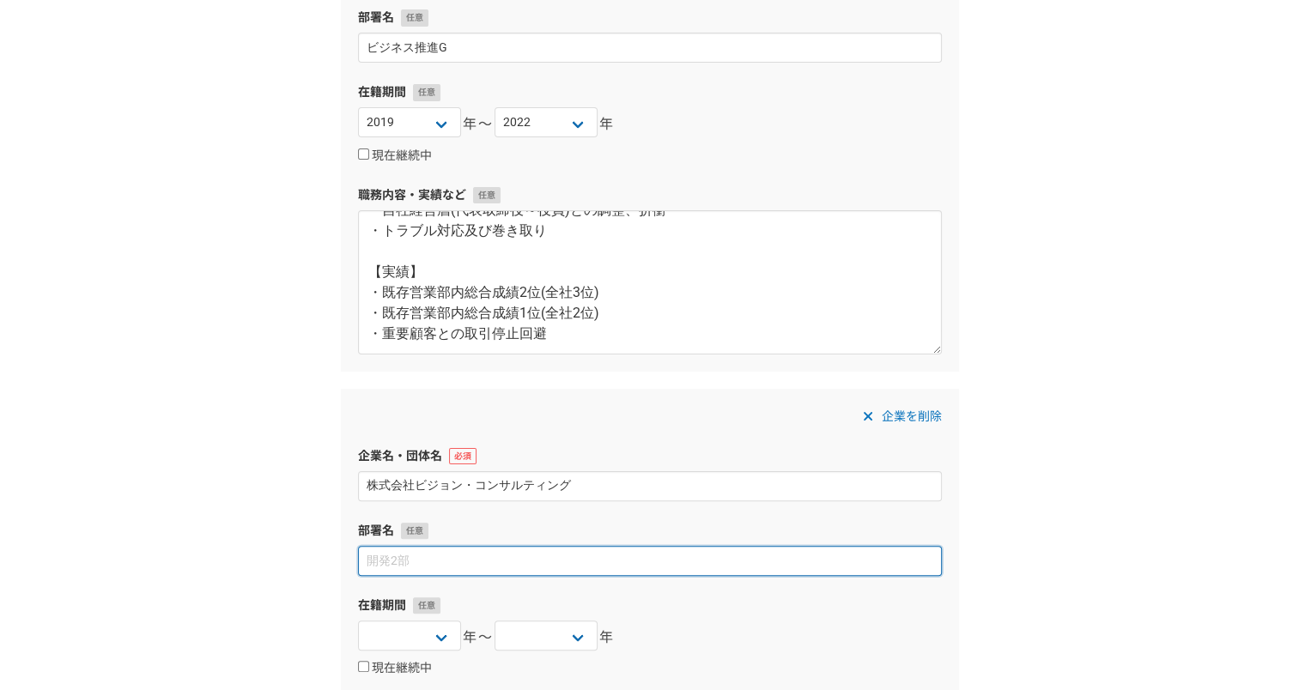
click at [548, 558] on input at bounding box center [650, 561] width 584 height 30
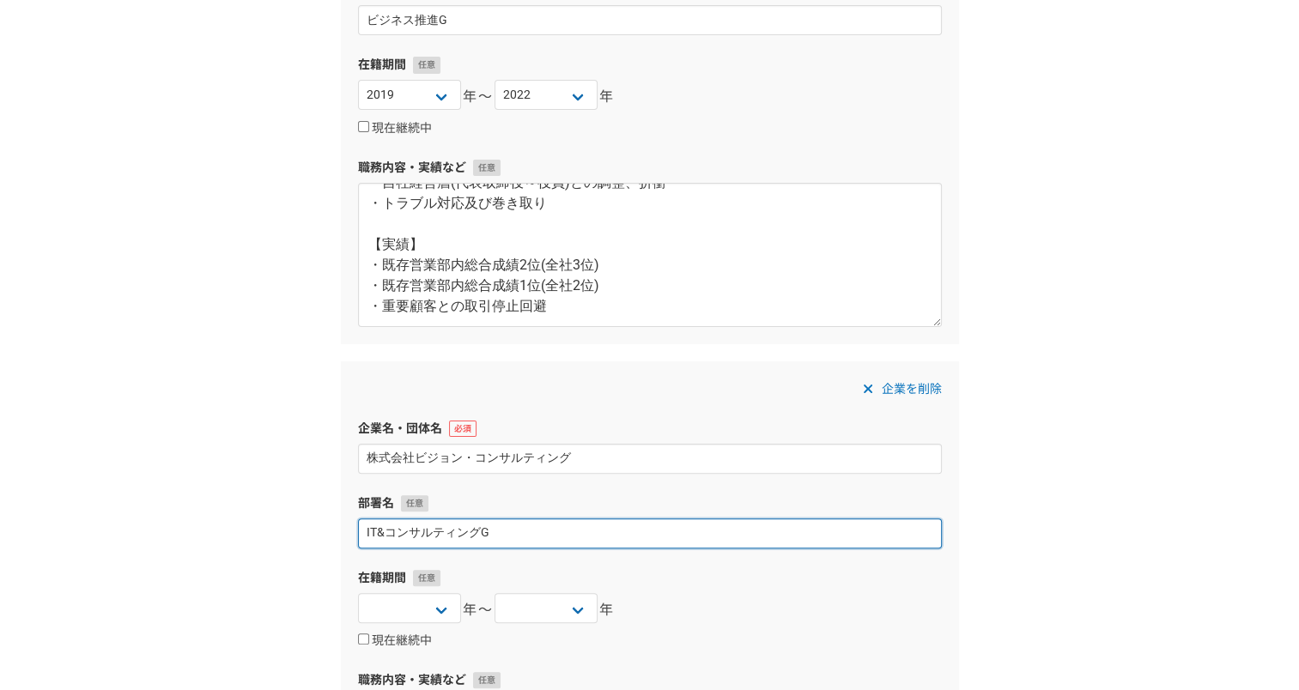
type input "IT&コンサルティングG"
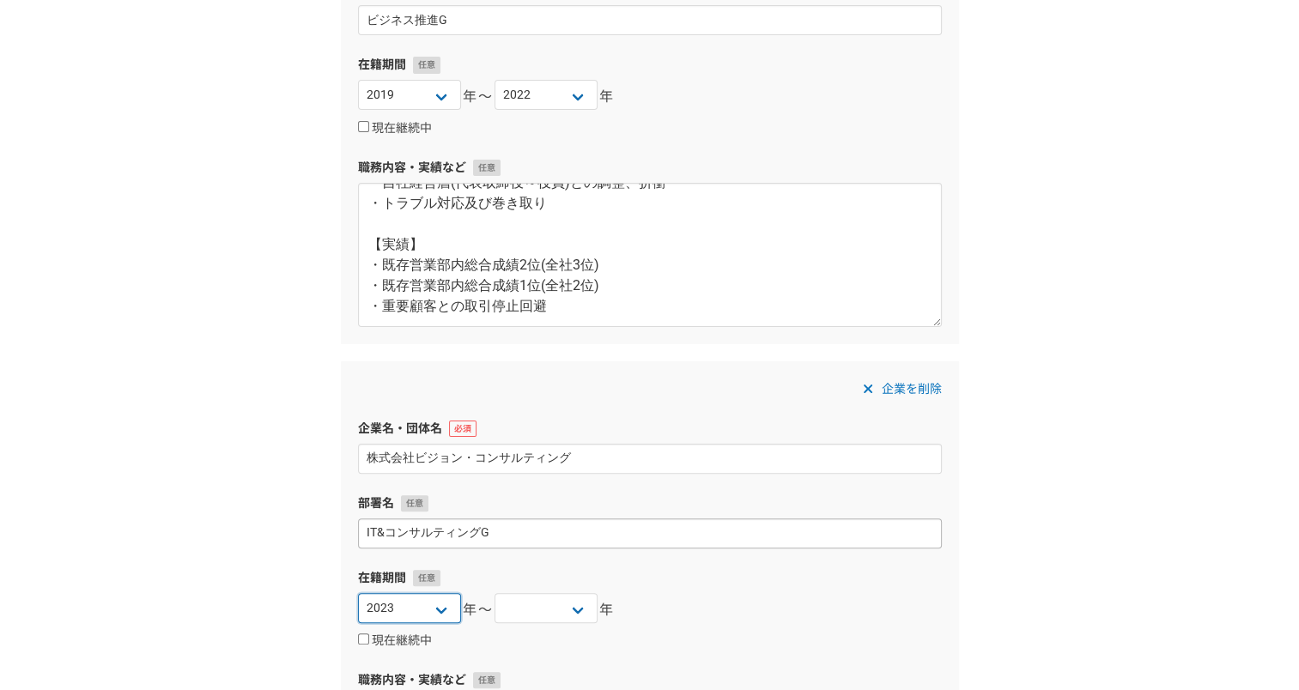
select select "2022"
select select "2024"
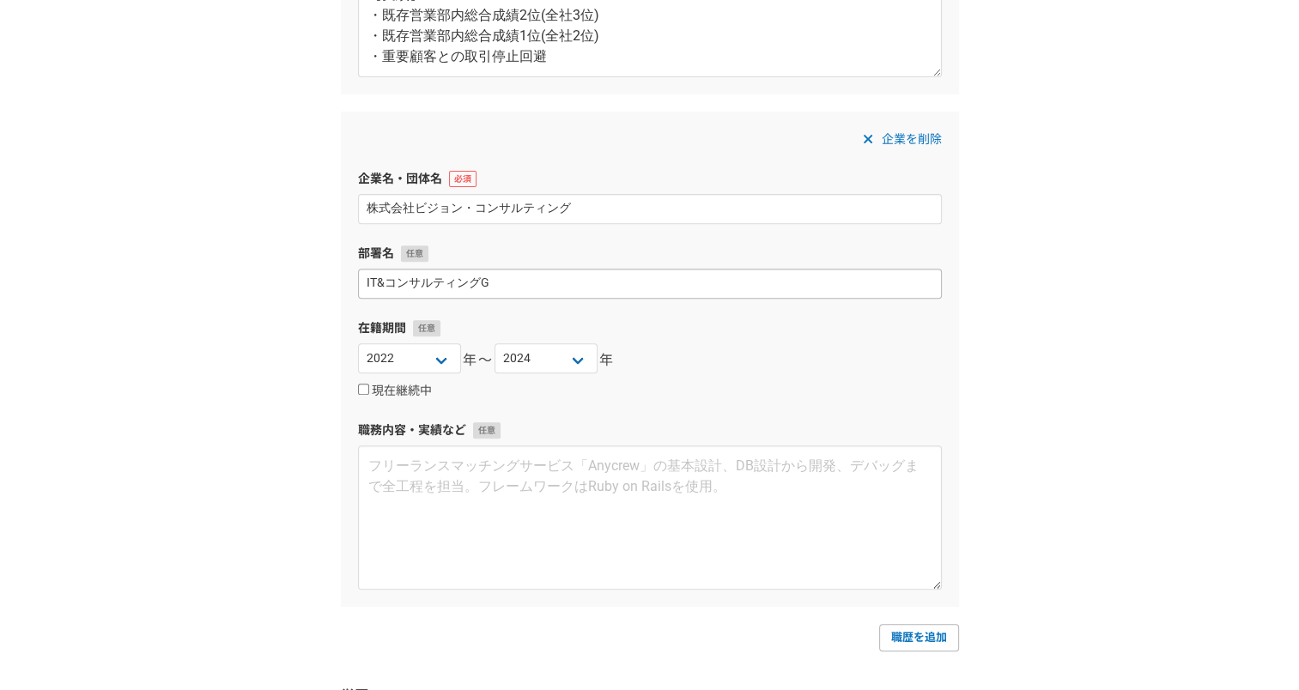
scroll to position [604, 0]
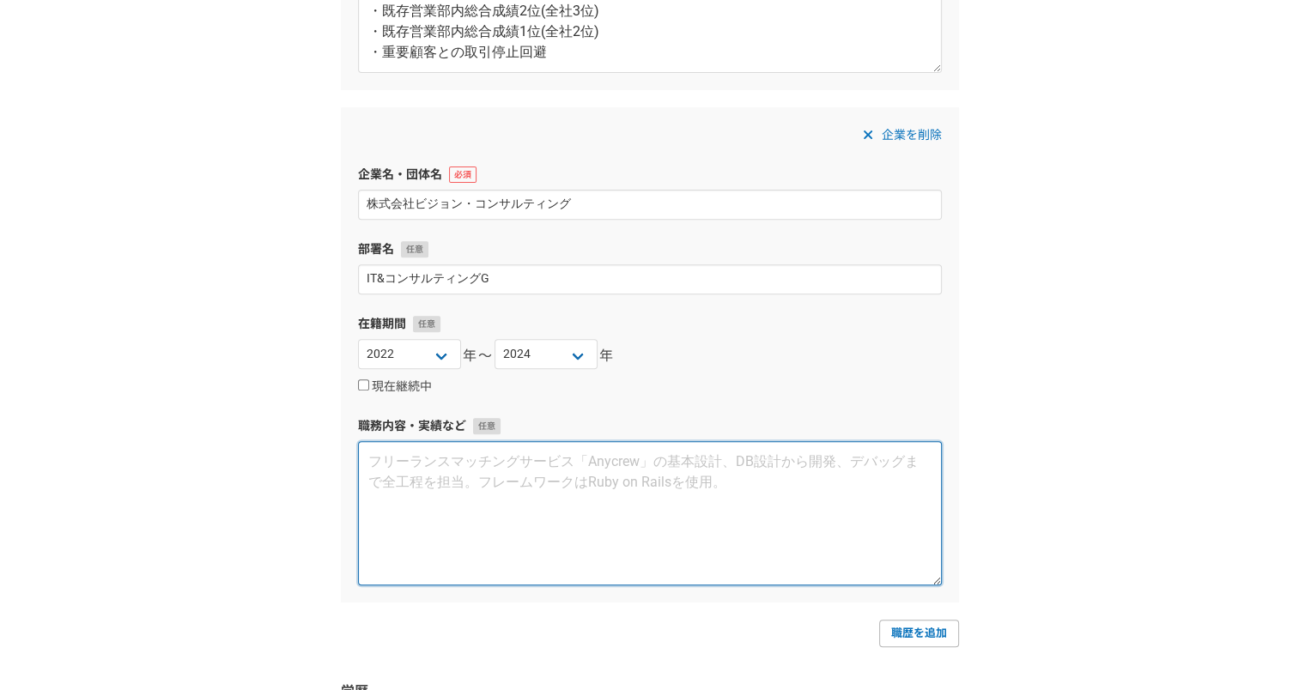
click at [635, 518] on textarea at bounding box center [650, 513] width 584 height 144
paste textarea "【lor】 ipsum：99do 【sita】 co～ad 【ELit】 sEDDoeiusmod、TempoRIncididuNtutla EtdolOR …"
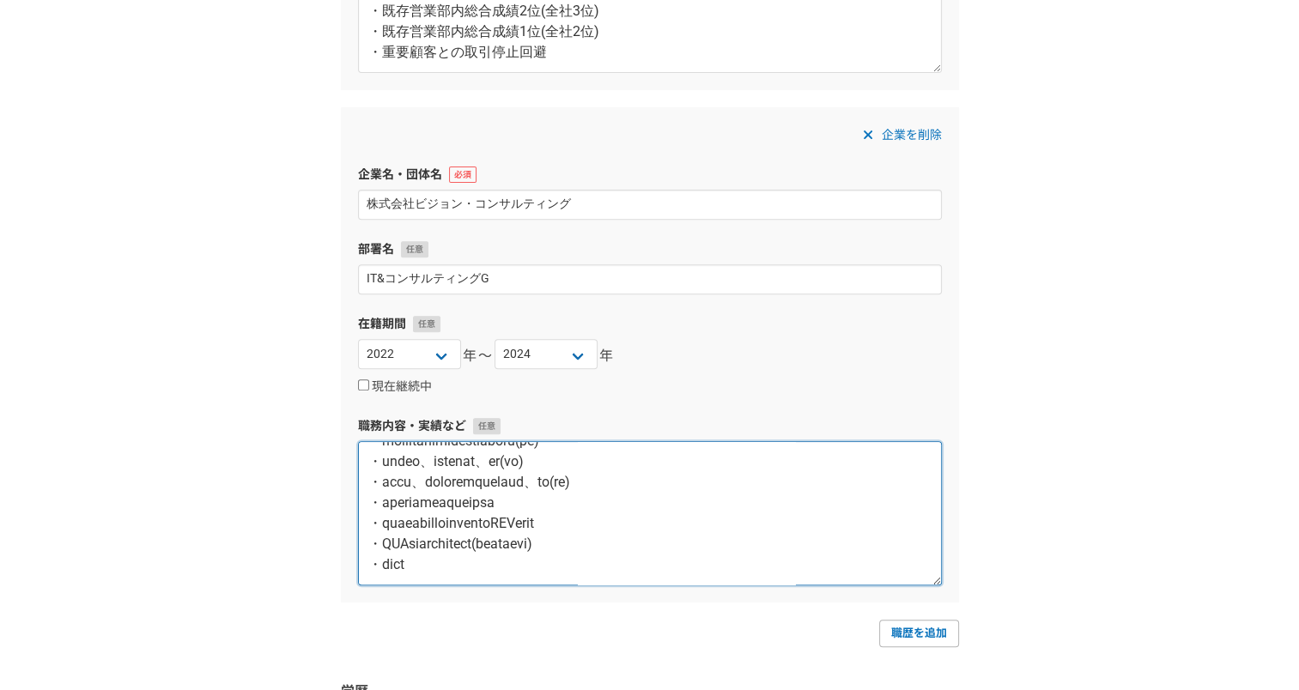
scroll to position [412, 0]
type textarea "【lor】 ipsum：99do 【sita】 co～ad 【ELit】 sEDDoeiusmod、TempoRIncididuNtutla EtdolOR …"
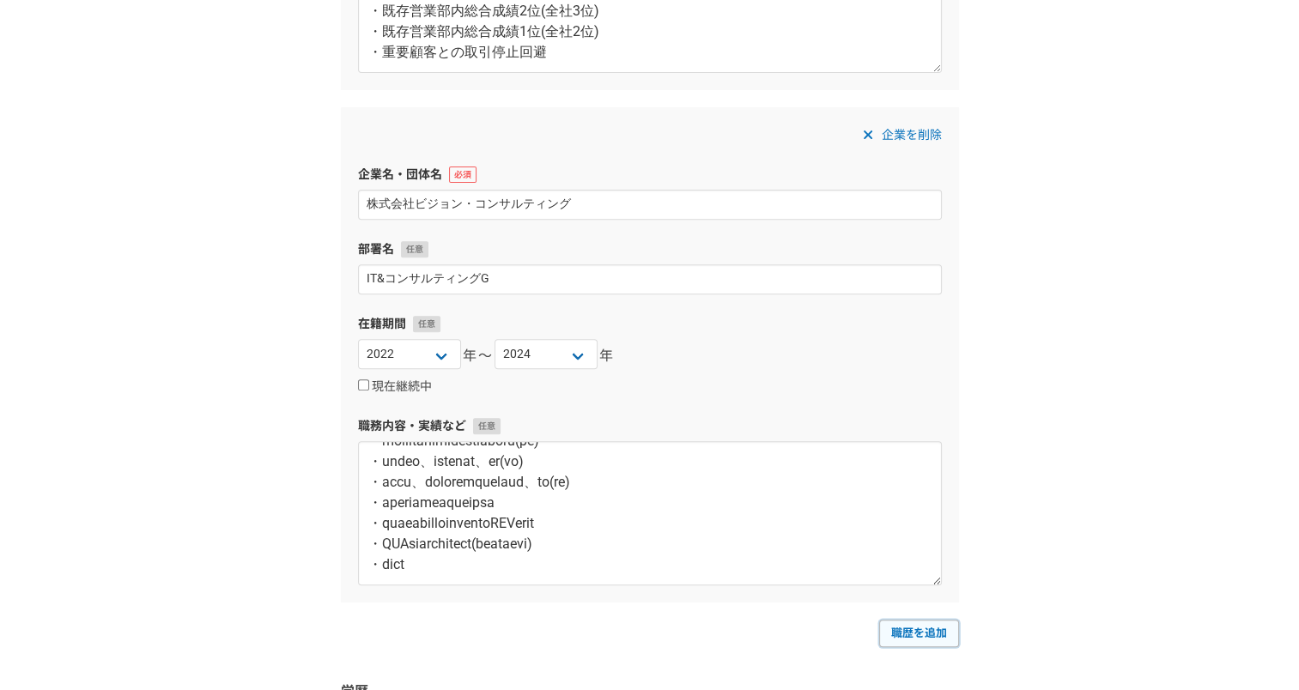
click at [924, 639] on link "職歴を追加" at bounding box center [919, 633] width 80 height 27
select select
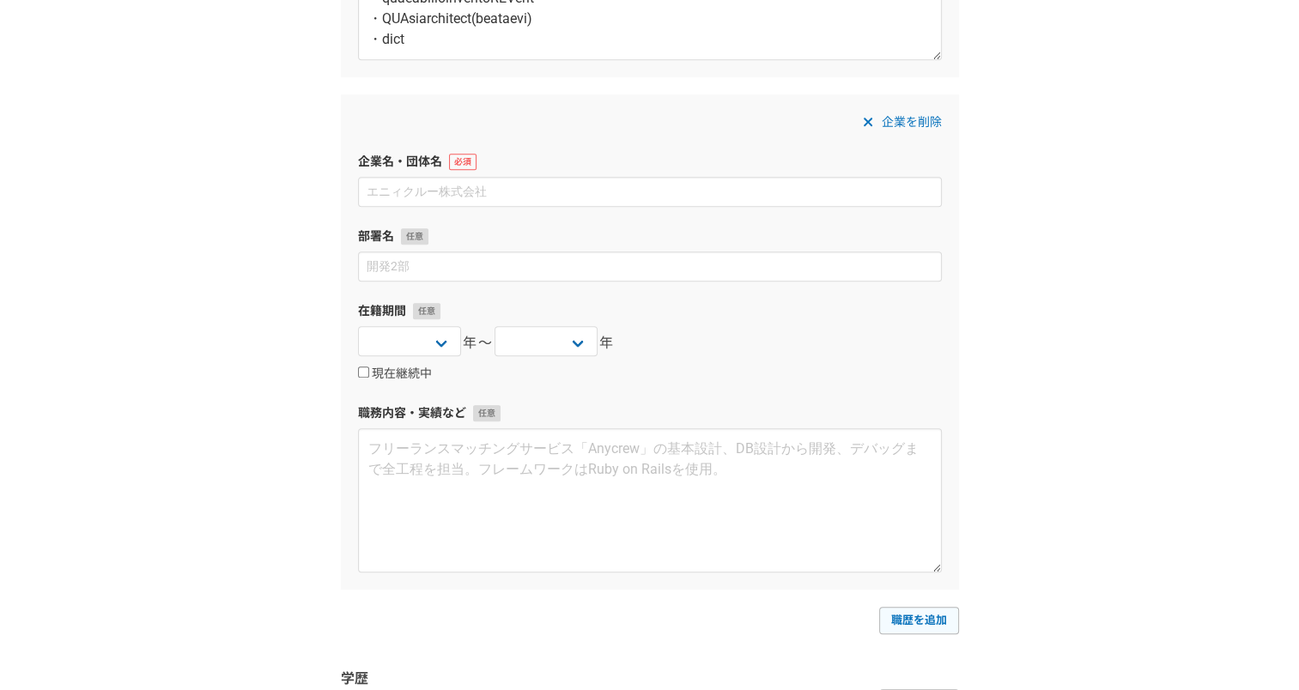
scroll to position [1131, 0]
type input "株式会社Ocearith Partners"
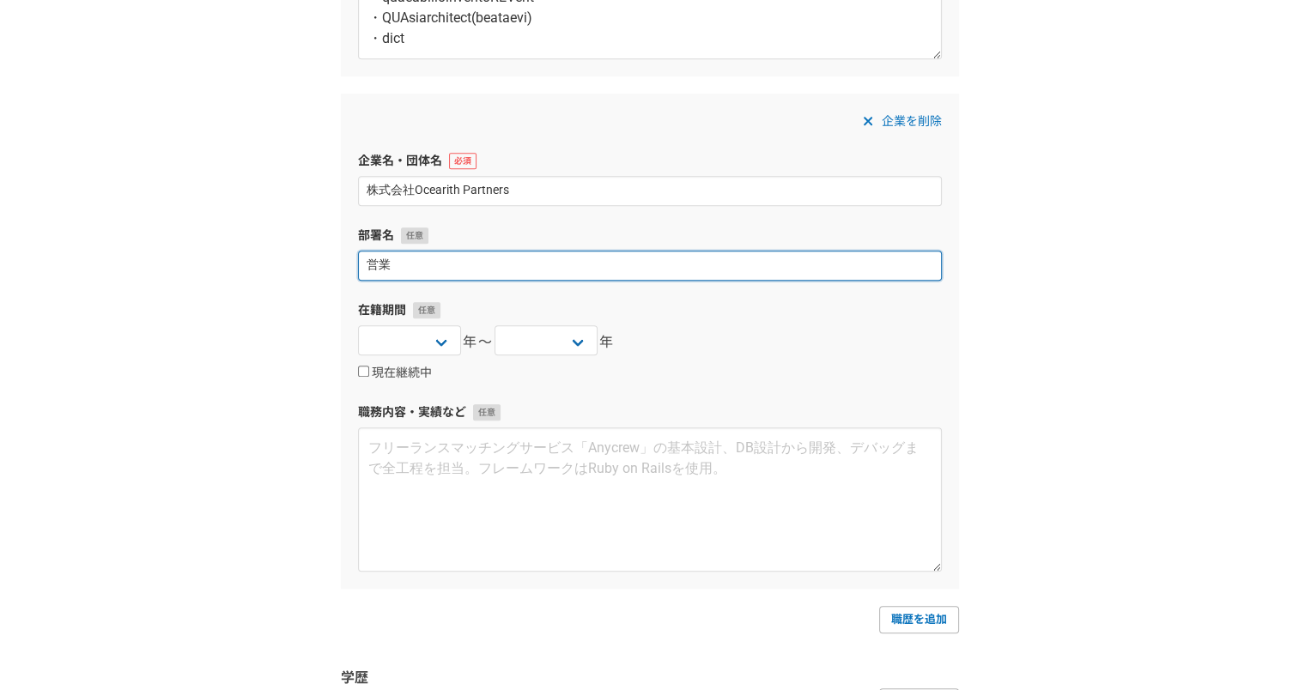
type input "営業"
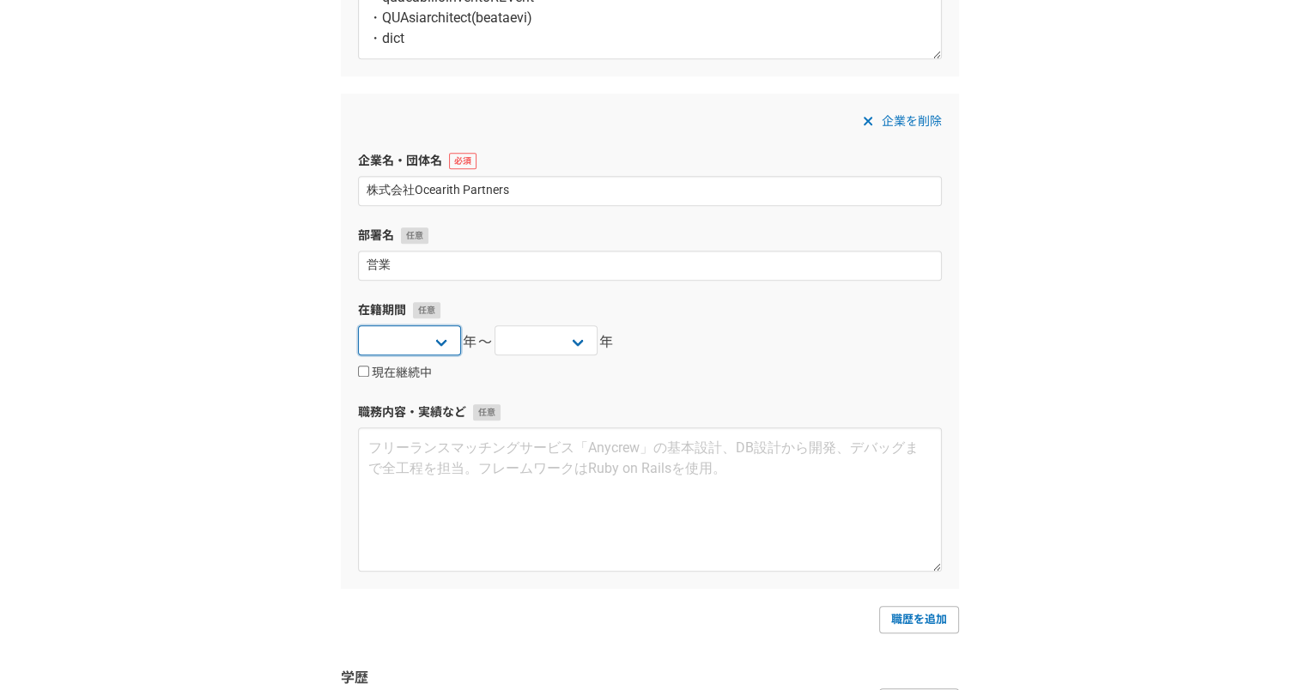
select select "2025"
select select "2024"
select select "2025"
click at [410, 373] on label "現在継続中" at bounding box center [395, 373] width 74 height 15
click at [369, 373] on input "現在継続中" at bounding box center [363, 371] width 11 height 11
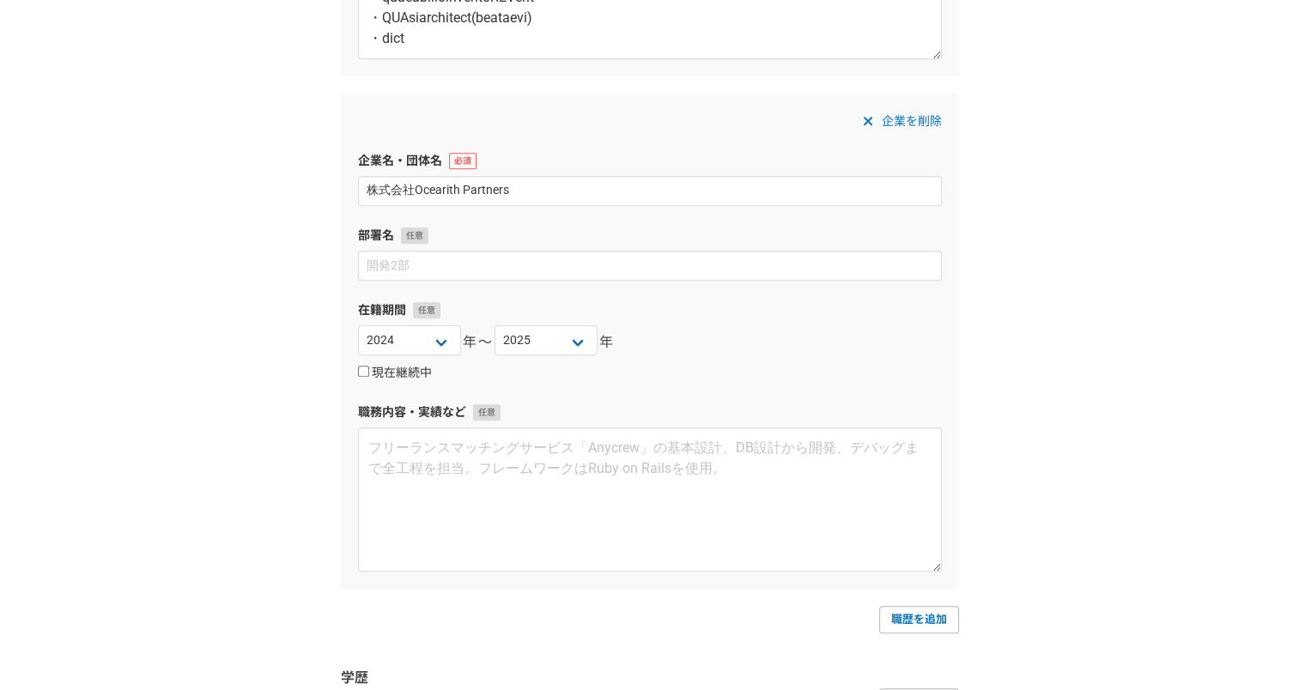
checkbox input "true"
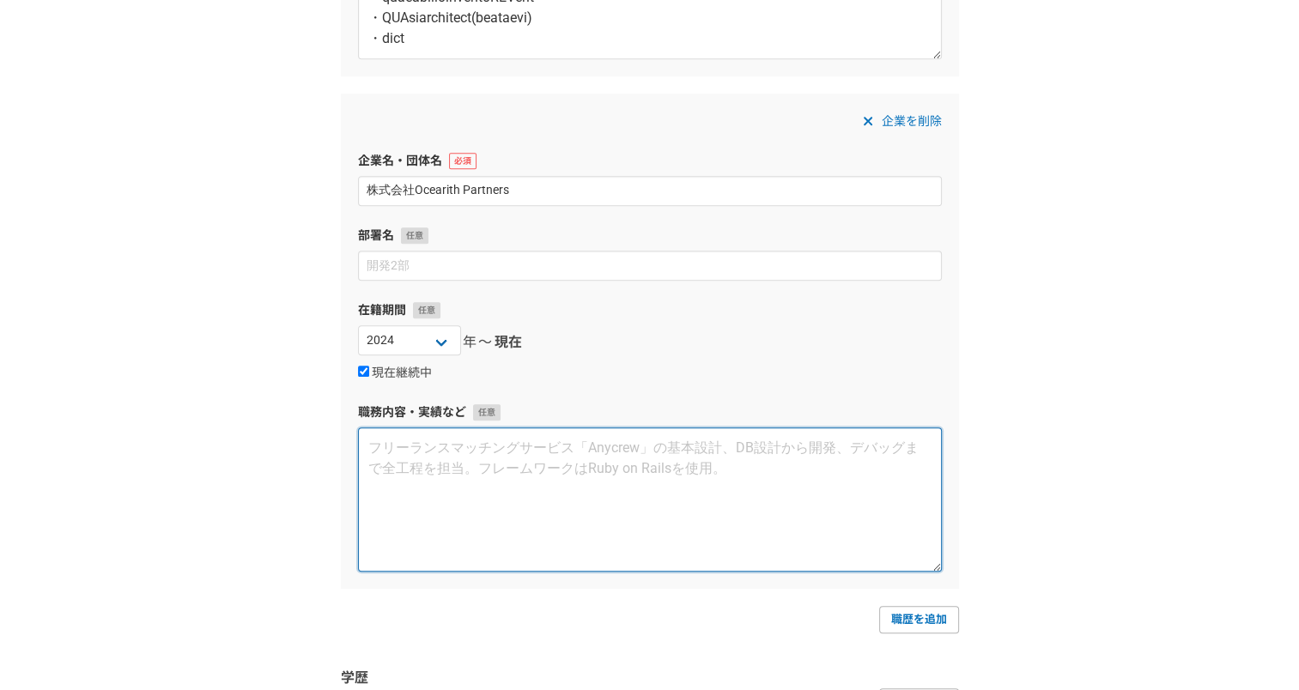
click at [495, 485] on textarea at bounding box center [650, 500] width 584 height 144
paste textarea "【概要】 二代目代表として、自社の経営に携わる。 新規事業としてIT事業を立ち上げ、以下2軸を展開。 ・IT選定支援、代理販売 ・ITコンサルティング支援 営…"
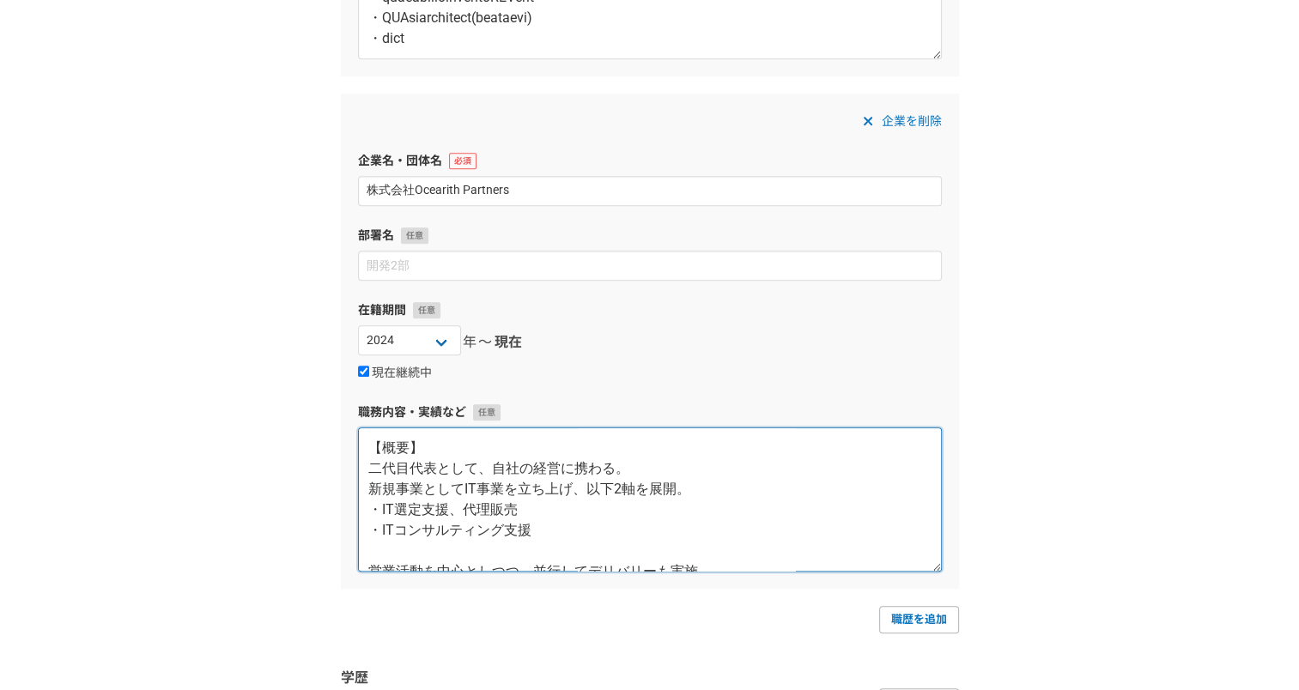
scroll to position [155, 0]
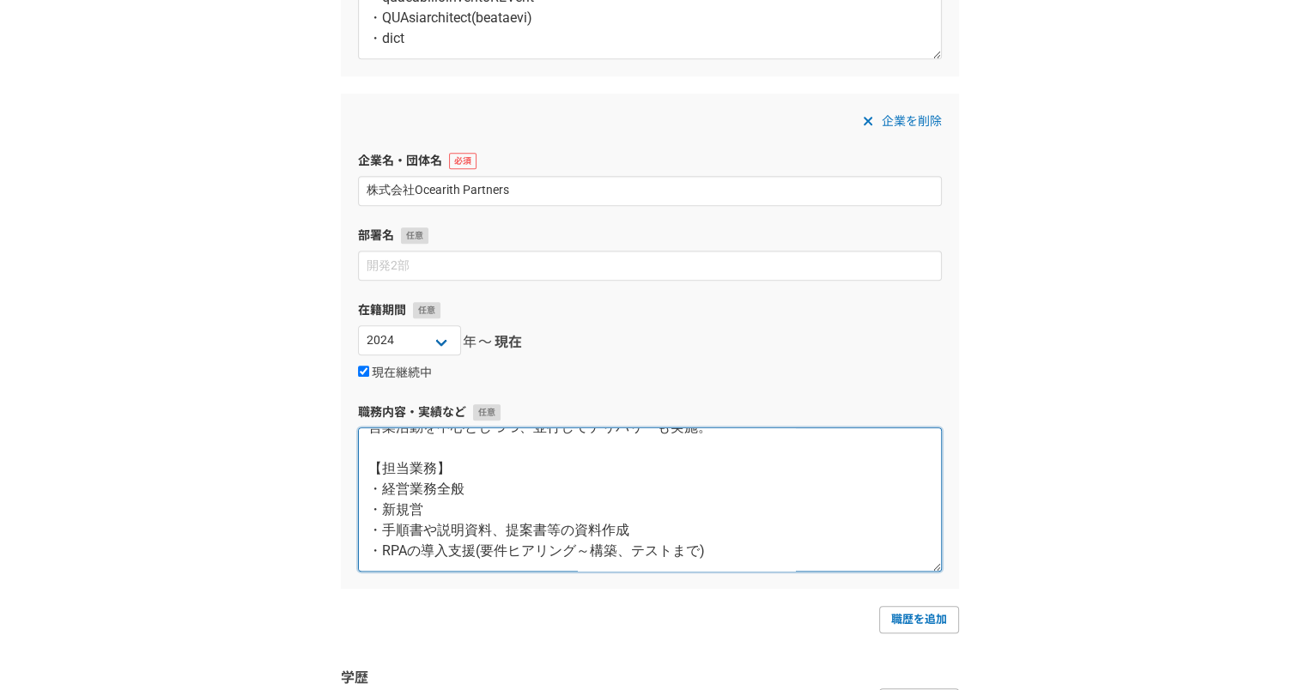
click at [750, 488] on textarea "【概要】 二代目代表として、自社の経営に携わる。 新規事業としてIT事業を立ち上げ、以下2軸を展開。 ・IT選定支援、代理販売 ・ITコンサルティング支援 営…" at bounding box center [650, 500] width 584 height 144
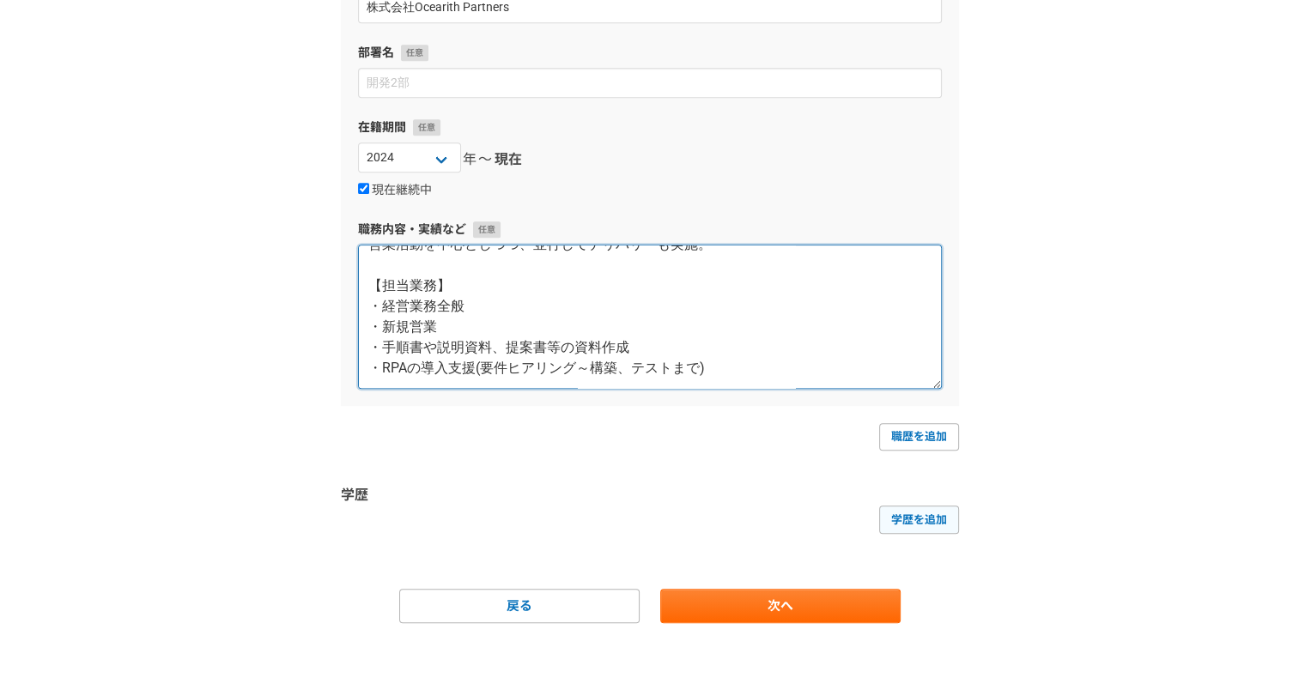
type textarea "【概要】 二代目代表として、自社の経営に携わる。 新規事業としてIT事業を立ち上げ、以下2軸を展開。 ・IT選定支援、代理販売 ・ITコンサルティング支援 営…"
click at [949, 526] on link "学歴を追加" at bounding box center [919, 519] width 80 height 27
select select
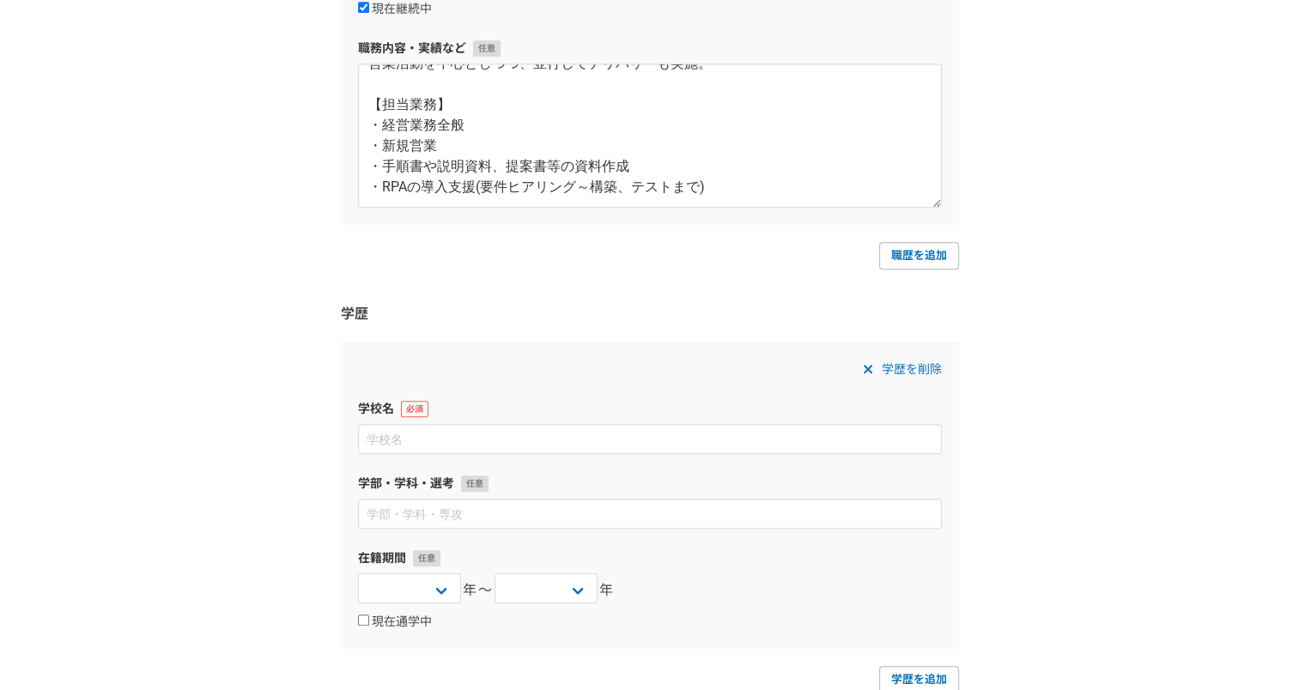
scroll to position [1496, 0]
type input "東洋大学"
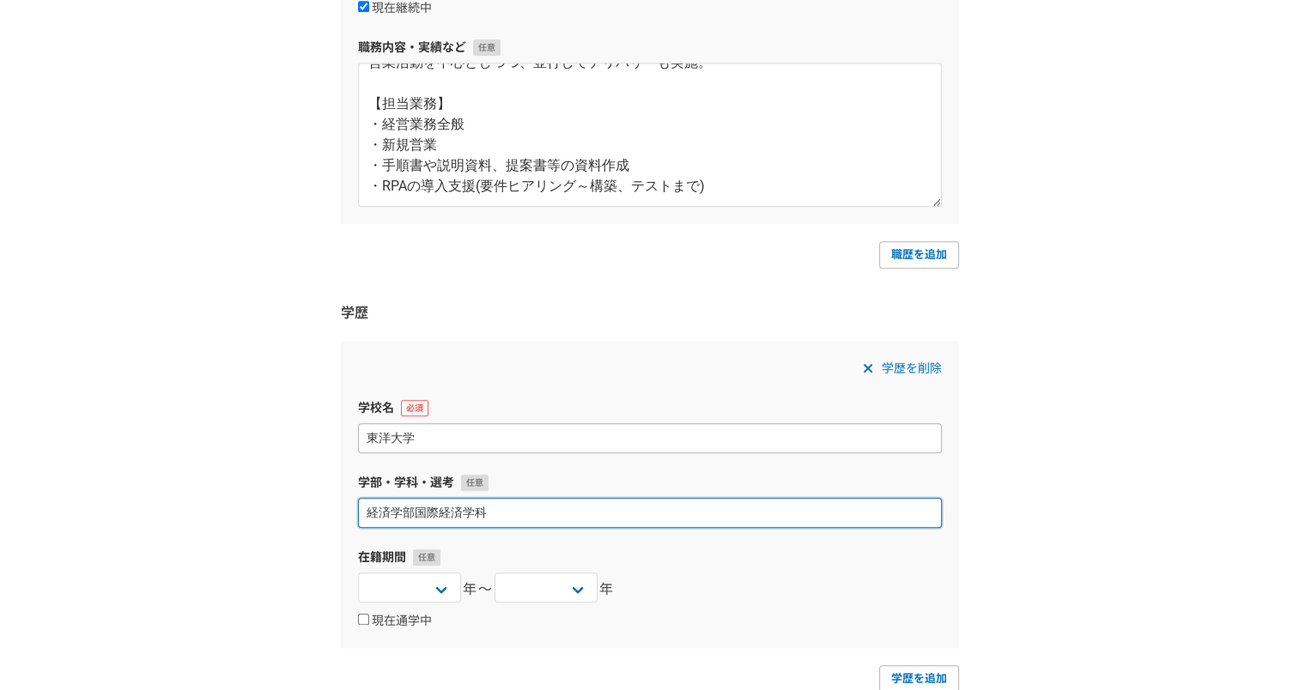
scroll to position [1655, 0]
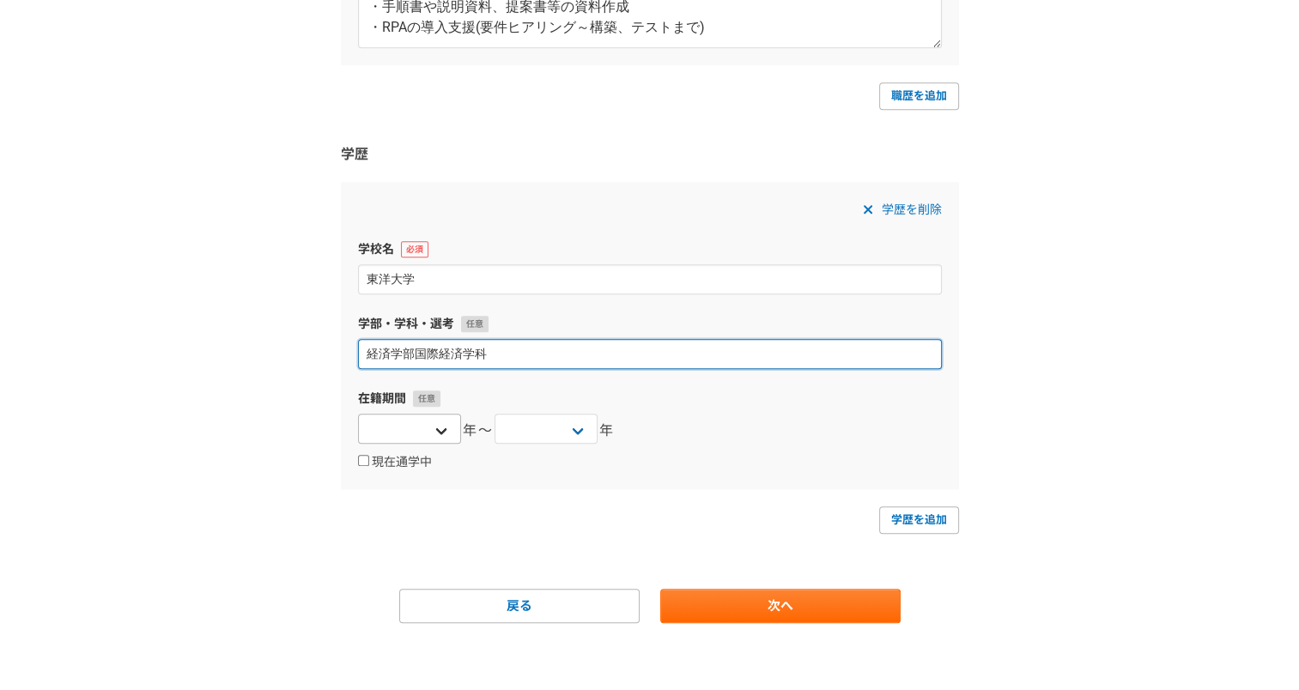
type input "経済学部国際経済学科"
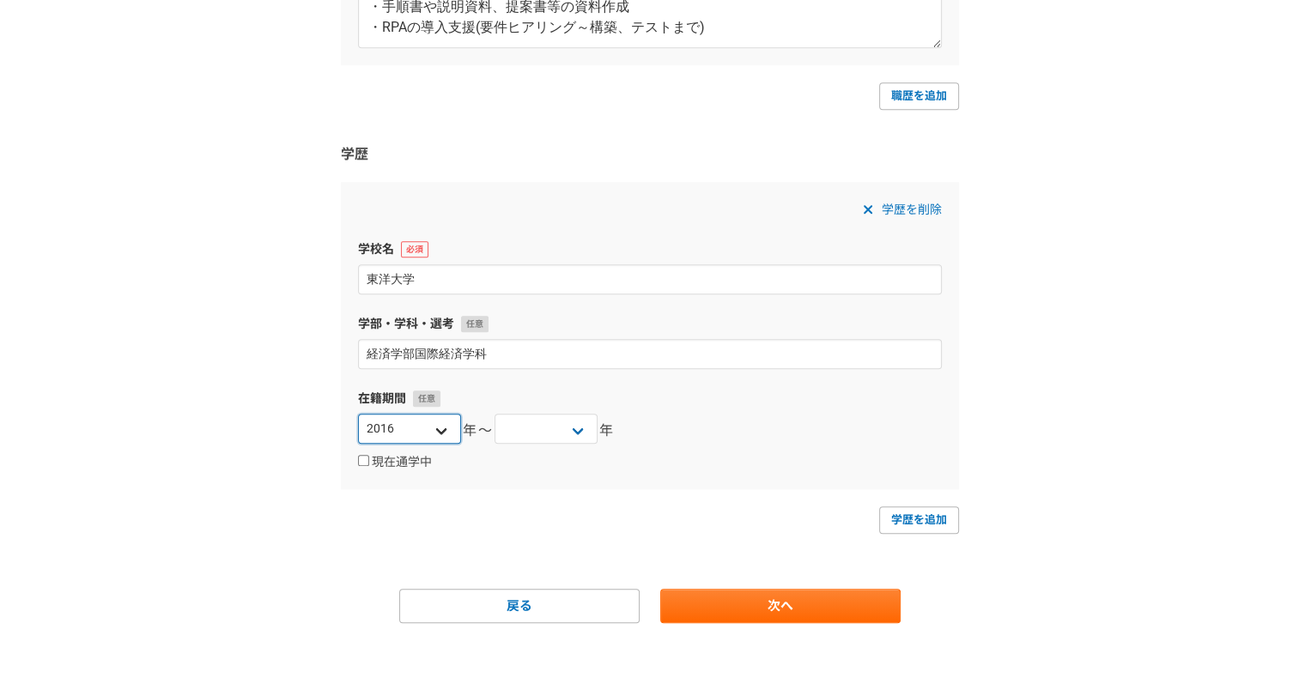
select select "2015"
select select "2020"
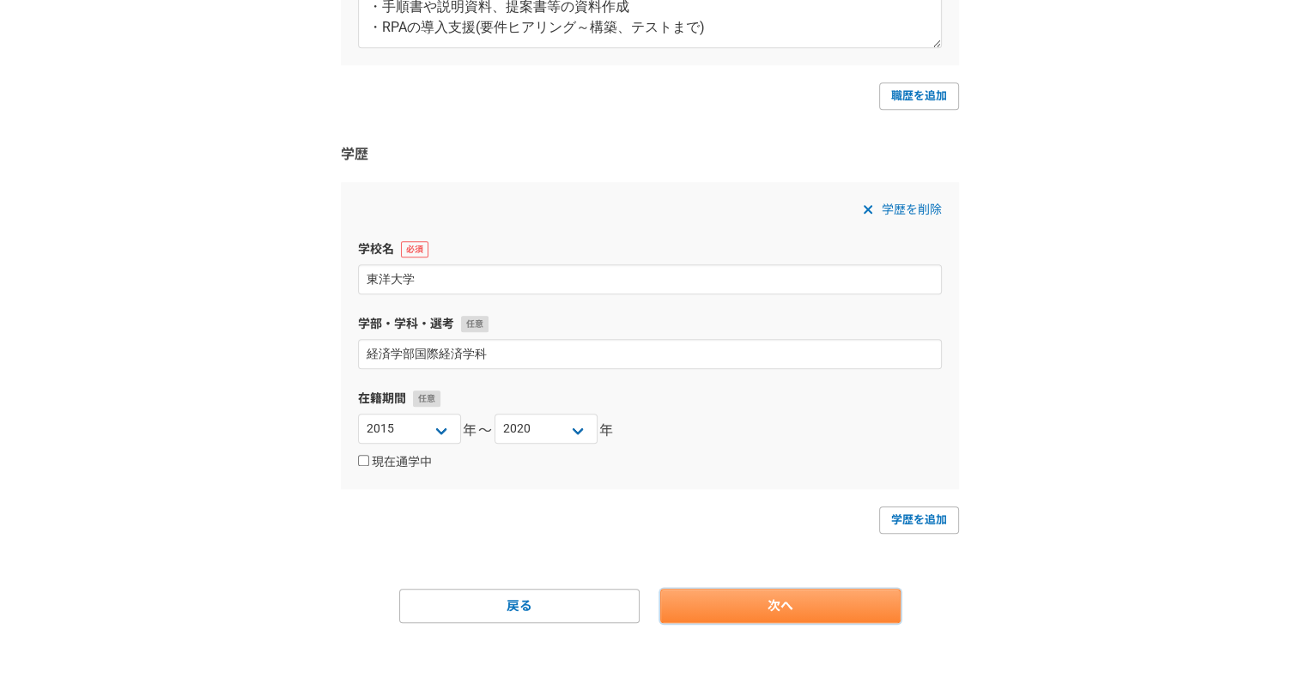
click at [717, 589] on link "次へ" at bounding box center [780, 606] width 240 height 34
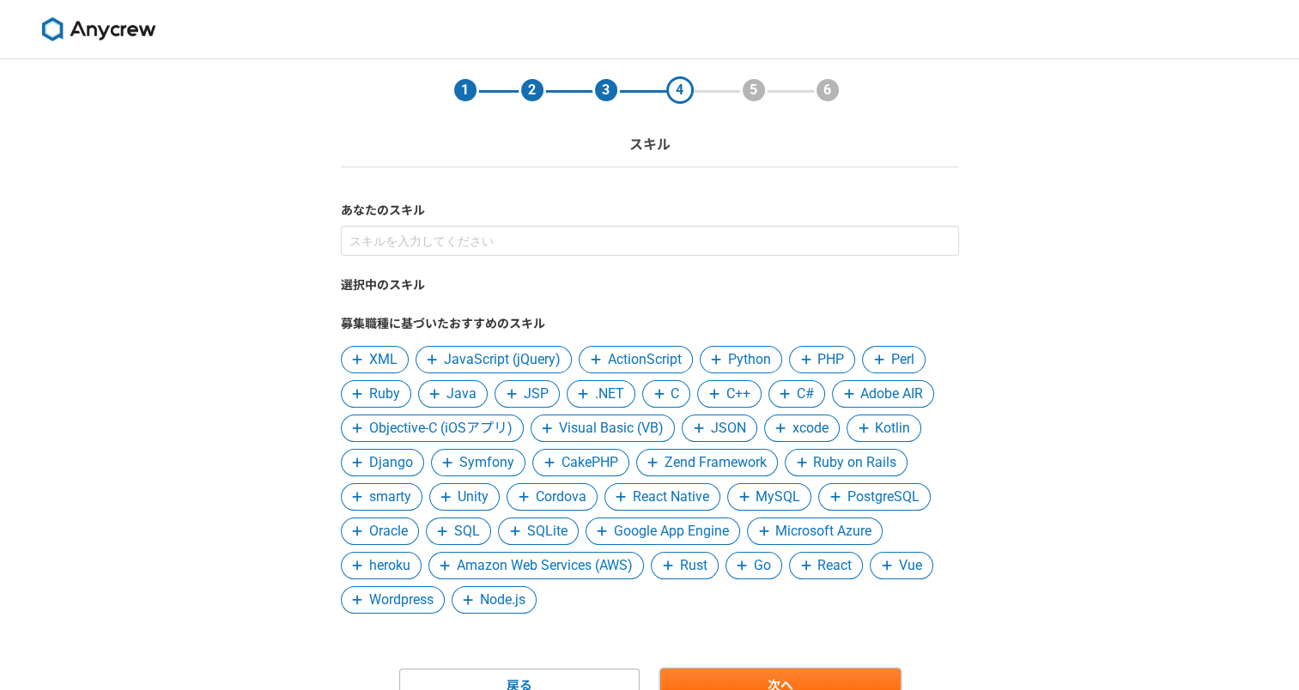
scroll to position [82, 0]
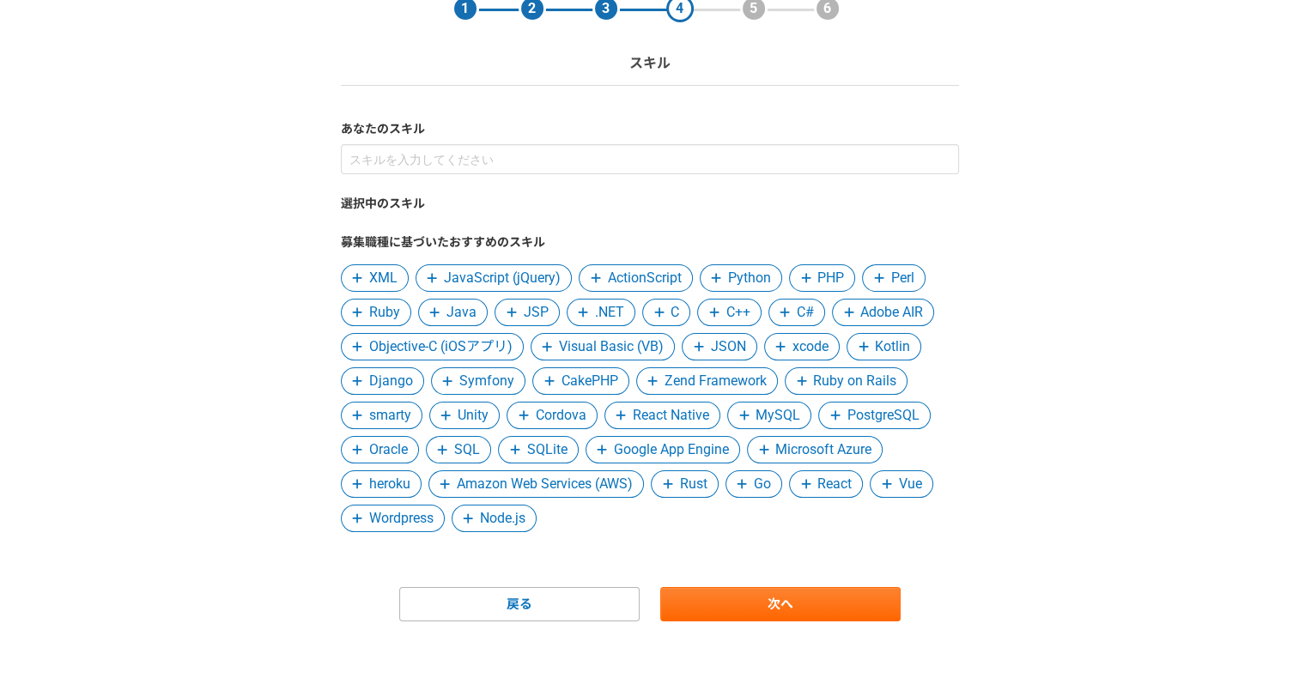
click at [834, 186] on div "選択中のスキル 募集職種に基づいたおすすめのスキル XML JavaScript (jQuery) ActionScript Python PHP Perl …" at bounding box center [650, 338] width 618 height 388
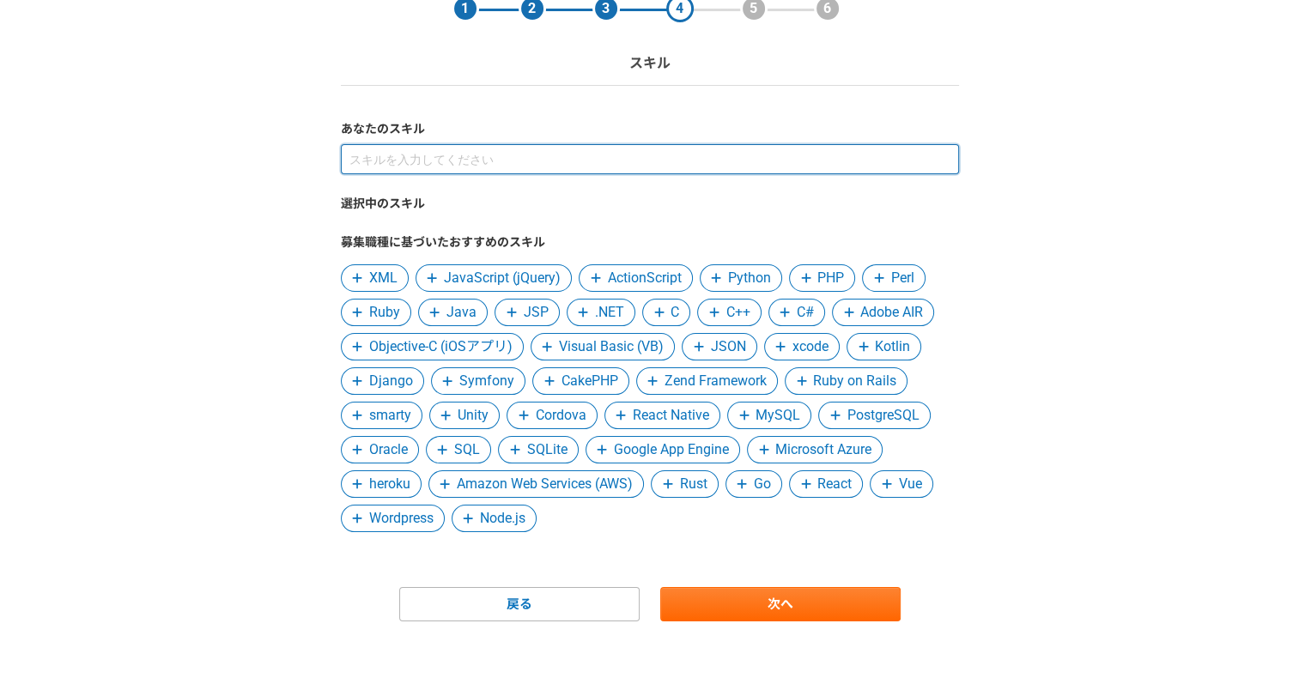
click at [835, 169] on input at bounding box center [650, 159] width 618 height 30
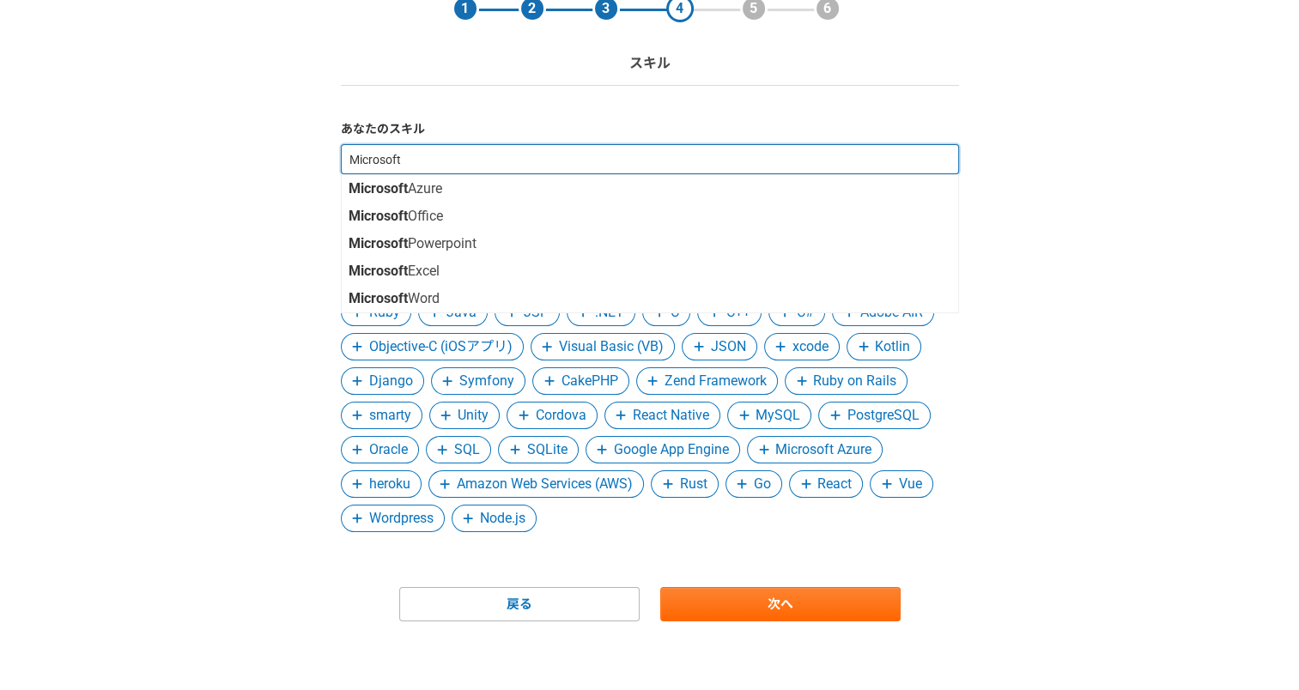
scroll to position [0, 0]
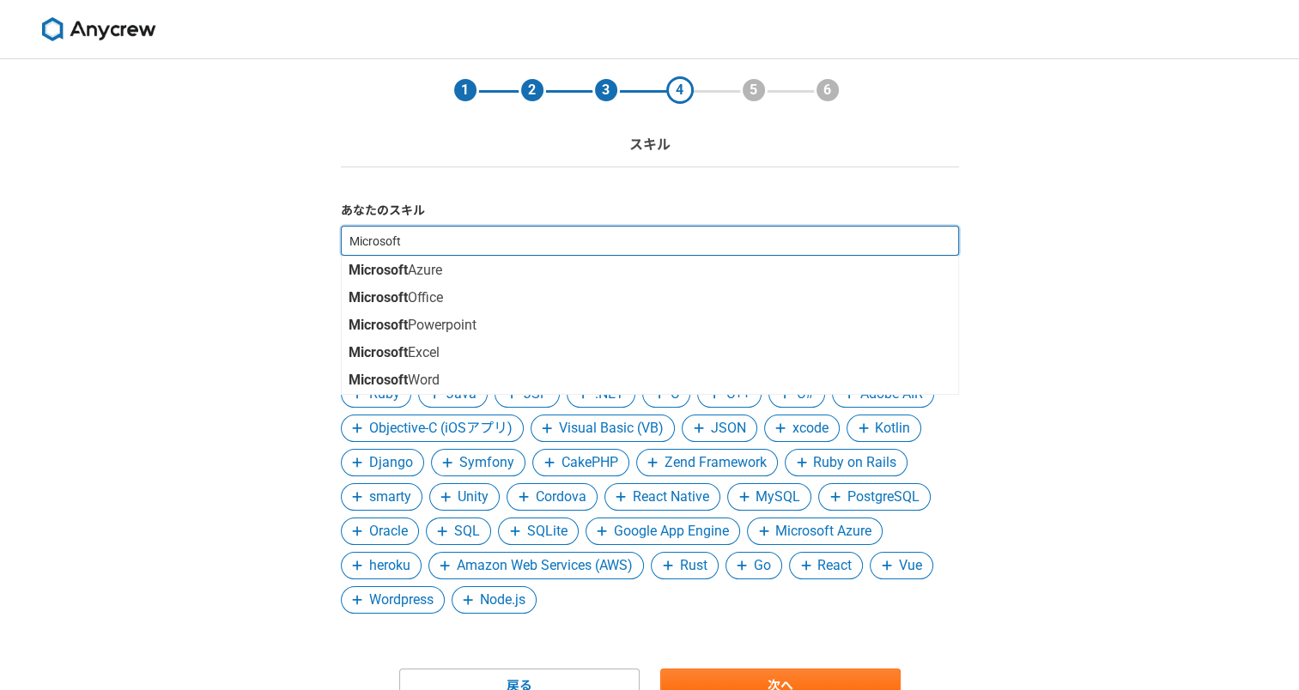
type input "Microsoft"
click at [762, 81] on div "5" at bounding box center [753, 89] width 27 height 27
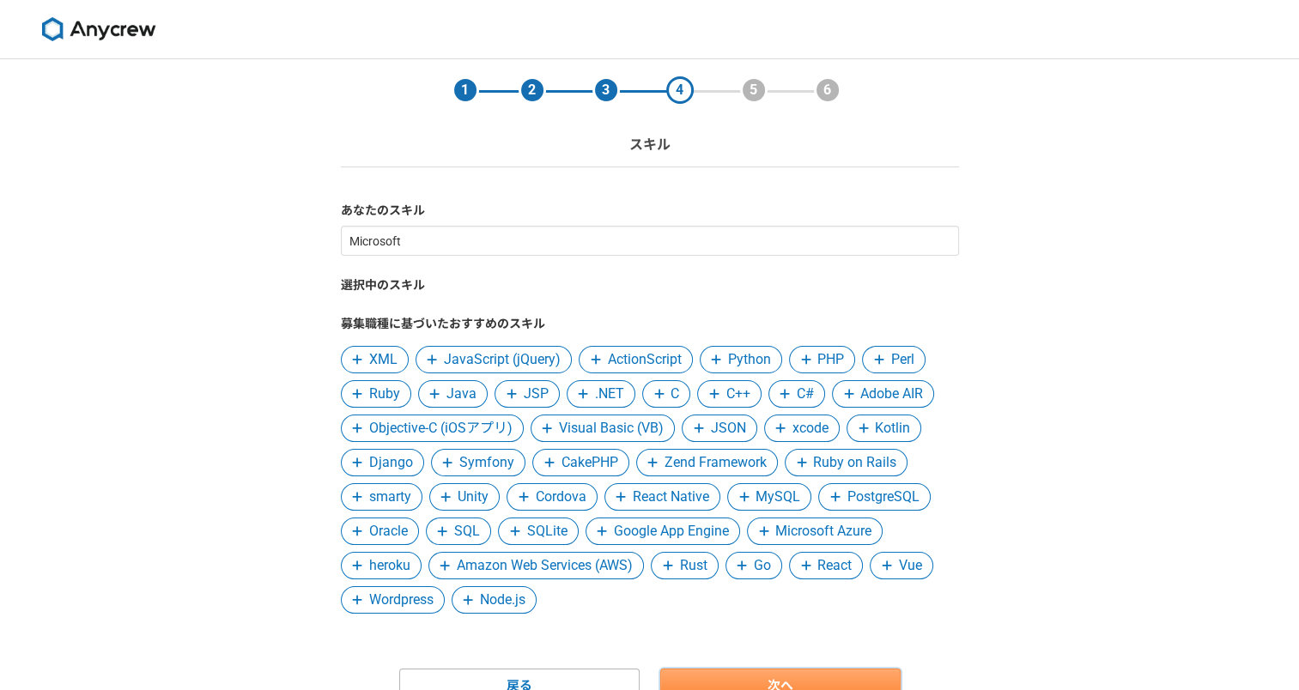
click at [804, 680] on link "次へ" at bounding box center [780, 686] width 240 height 34
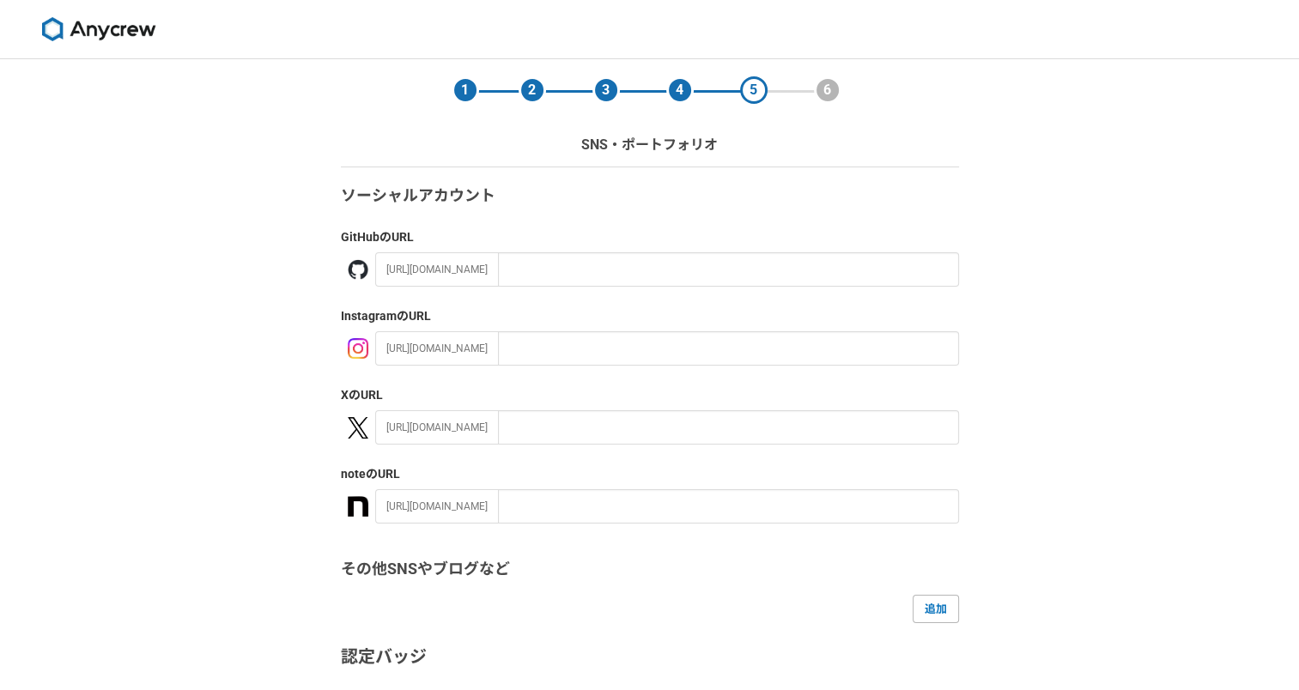
scroll to position [253, 0]
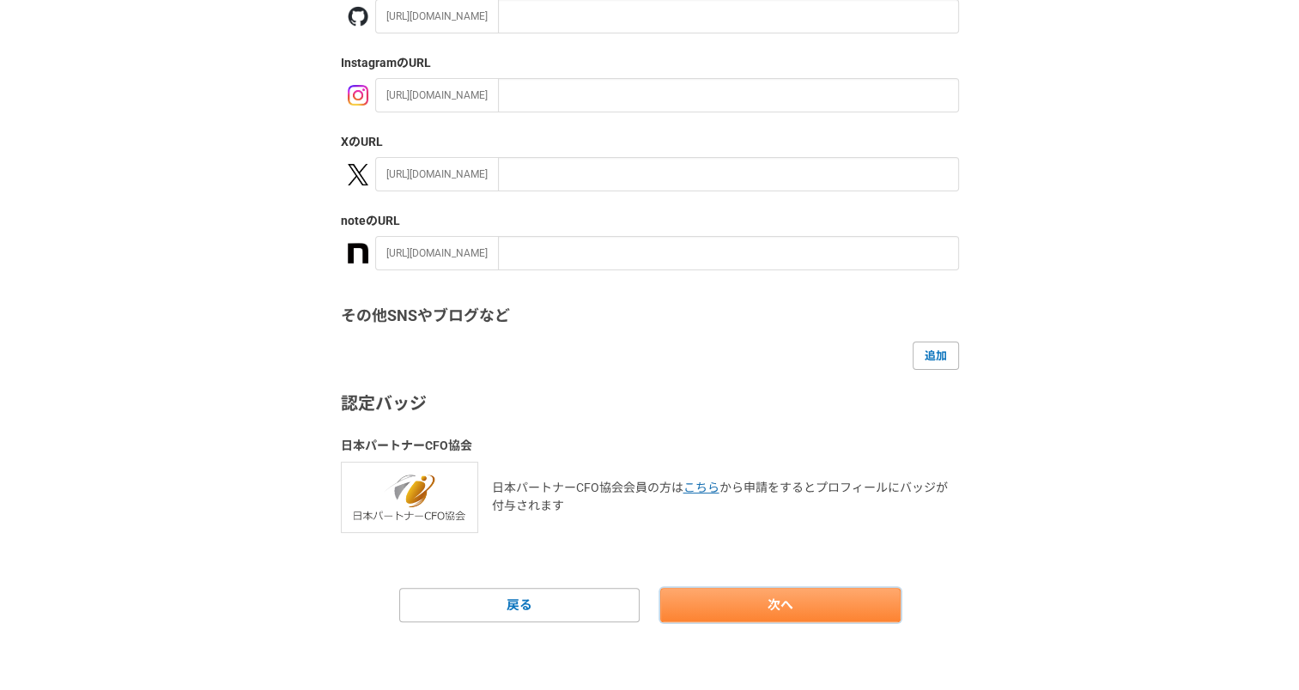
click at [771, 617] on link "次へ" at bounding box center [780, 605] width 240 height 34
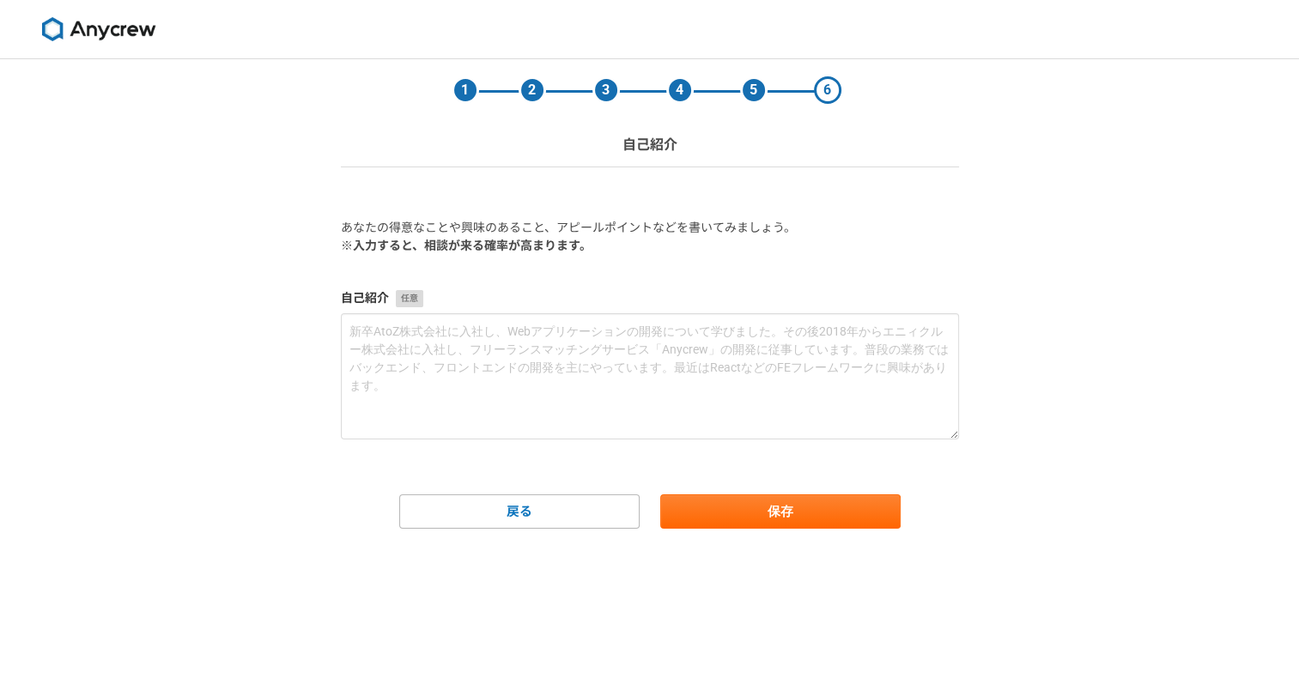
scroll to position [0, 0]
